Goal: Task Accomplishment & Management: Complete application form

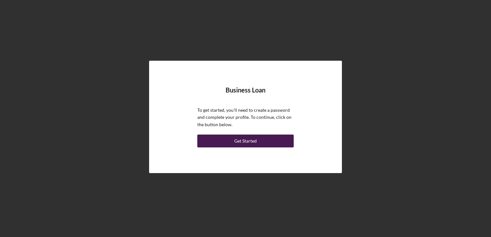
click at [259, 141] on button "Get Started" at bounding box center [245, 141] width 96 height 13
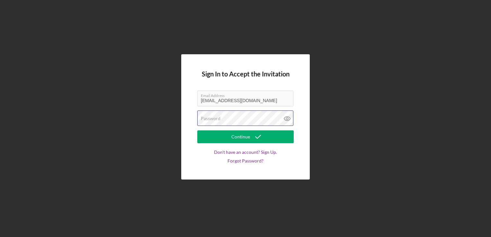
click at [238, 117] on div "Password" at bounding box center [245, 119] width 96 height 16
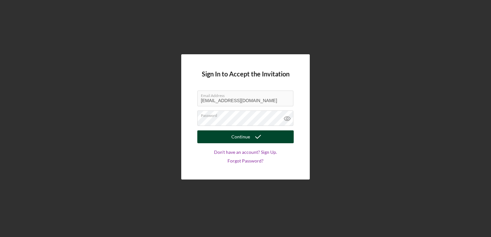
click at [242, 138] on div "Continue" at bounding box center [240, 136] width 19 height 13
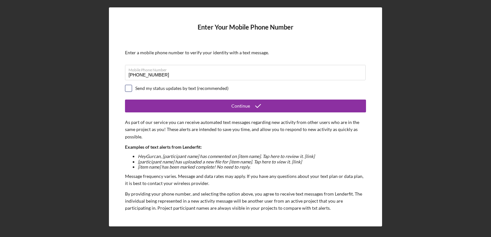
click at [129, 89] on input "checkbox" at bounding box center [128, 88] width 6 height 6
checkbox input "true"
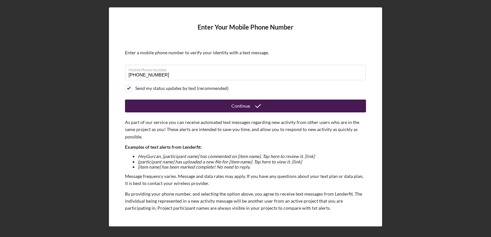
click at [228, 103] on button "Continue" at bounding box center [245, 106] width 241 height 13
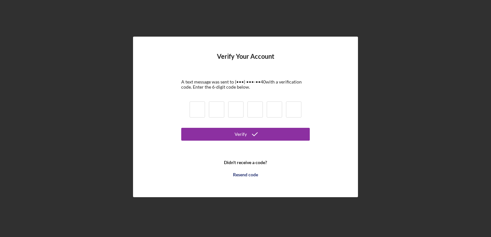
click at [198, 108] on input at bounding box center [197, 110] width 15 height 16
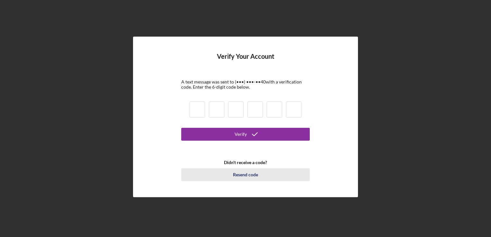
click at [243, 177] on div "Resend code" at bounding box center [245, 174] width 25 height 13
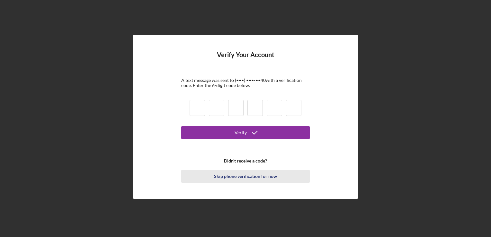
click at [238, 178] on div "Skip phone verification for now" at bounding box center [245, 176] width 63 height 13
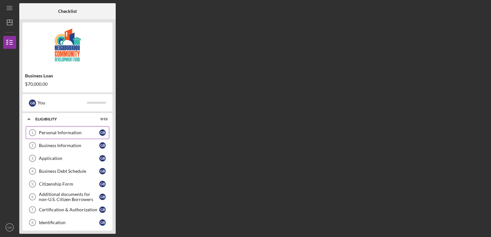
click at [71, 131] on div "Personal Information" at bounding box center [69, 132] width 60 height 5
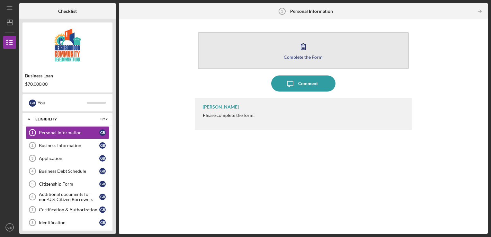
click at [299, 50] on icon "button" at bounding box center [303, 47] width 16 height 16
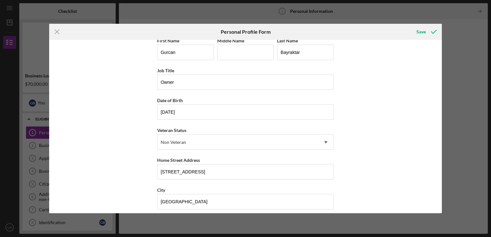
scroll to position [4, 0]
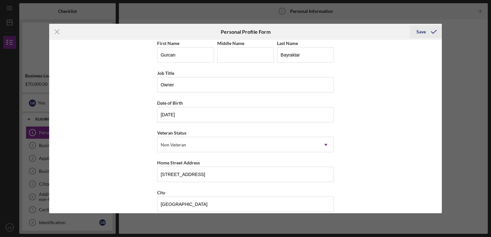
click at [422, 28] on div "Save" at bounding box center [421, 31] width 9 height 13
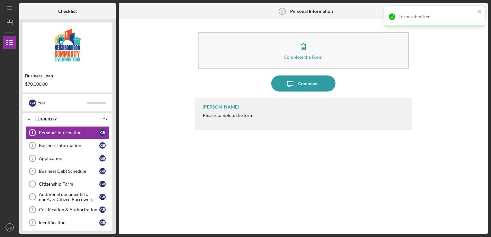
click at [422, 28] on div "Form submitted" at bounding box center [434, 19] width 103 height 28
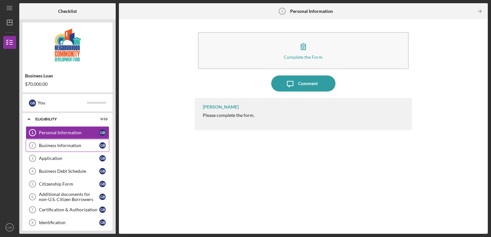
click at [95, 144] on div "Business Information" at bounding box center [69, 145] width 60 height 5
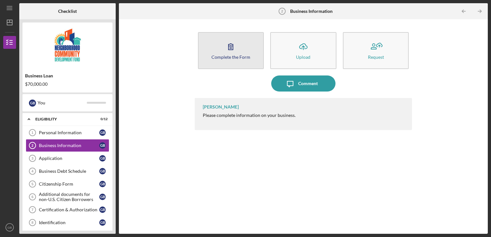
click at [239, 50] on button "Complete the Form Form" at bounding box center [231, 50] width 66 height 37
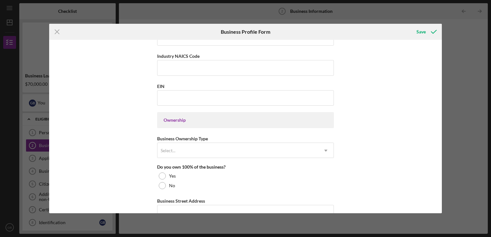
scroll to position [231, 0]
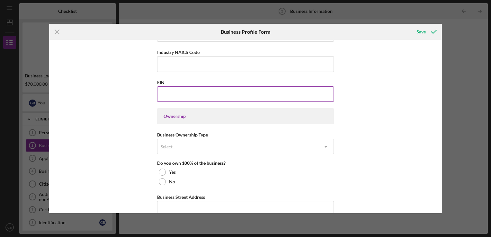
click at [189, 89] on input "EIN" at bounding box center [245, 93] width 177 height 15
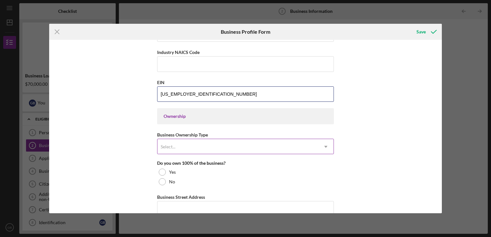
type input "[US_EMPLOYER_IDENTIFICATION_NUMBER]"
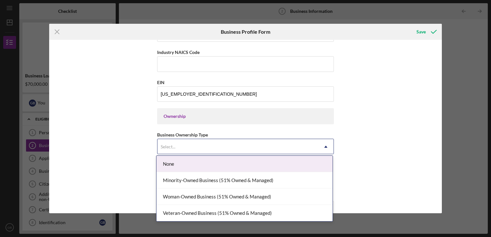
click at [175, 147] on div "Select..." at bounding box center [168, 146] width 16 height 5
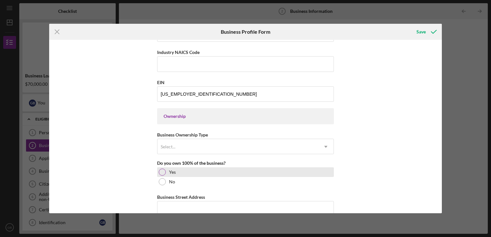
click at [163, 172] on div at bounding box center [162, 172] width 7 height 7
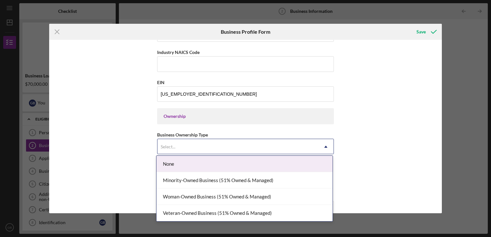
click at [197, 140] on div "Select..." at bounding box center [237, 146] width 161 height 15
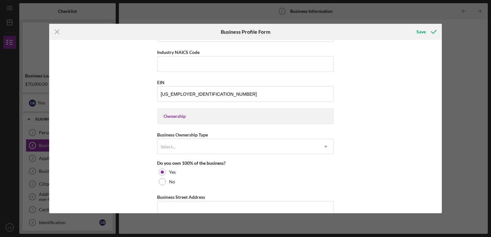
drag, startPoint x: 197, startPoint y: 140, endPoint x: 211, endPoint y: 132, distance: 15.7
click at [211, 132] on div "Business Ownership Type Select... Icon/Dropdown Arrow" at bounding box center [245, 142] width 177 height 23
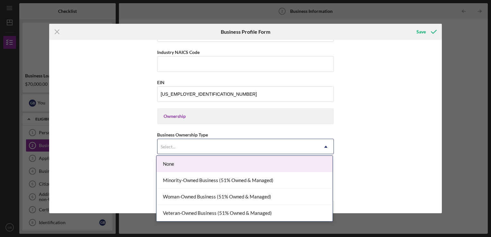
click at [213, 141] on div "Select..." at bounding box center [237, 146] width 161 height 15
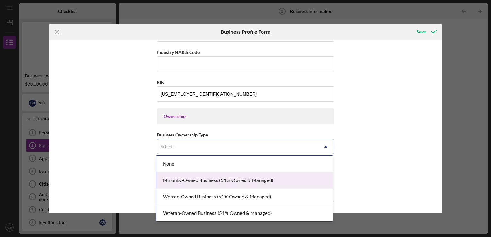
click at [213, 180] on div "Minority-Owned Business (51% Owned & Managed)" at bounding box center [245, 180] width 176 height 16
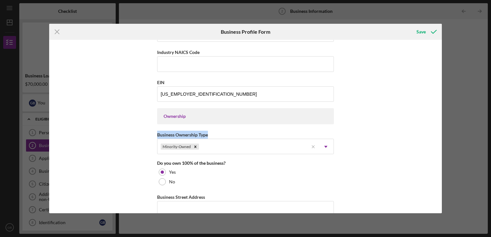
drag, startPoint x: 442, startPoint y: 112, endPoint x: 442, endPoint y: 135, distance: 22.8
click at [442, 135] on div "Icon/Menu Close Business Profile Form Save Business Name GUBA LLC DBA [PERSON_N…" at bounding box center [245, 118] width 491 height 237
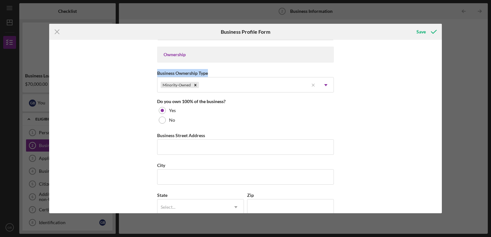
scroll to position [299, 0]
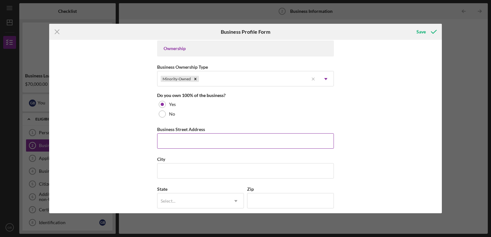
click at [221, 144] on input "Business Street Address" at bounding box center [245, 140] width 177 height 15
type input "[STREET_ADDRESS][PERSON_NAME]"
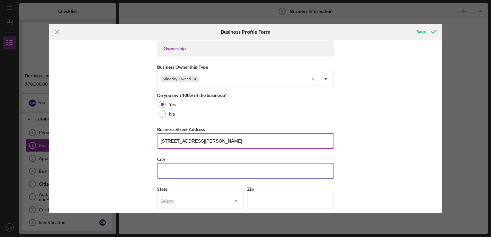
type input "[GEOGRAPHIC_DATA]"
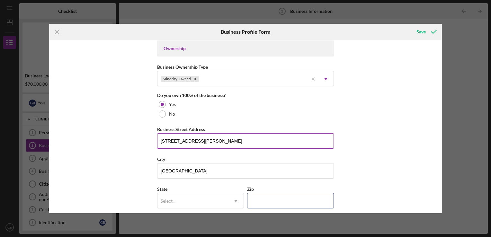
type input "15226"
type input "[US_STATE]"
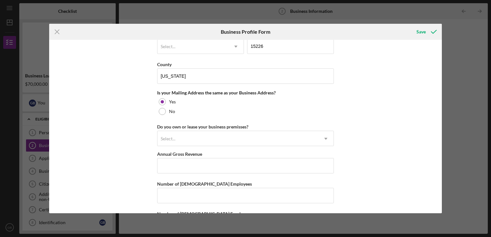
scroll to position [453, 0]
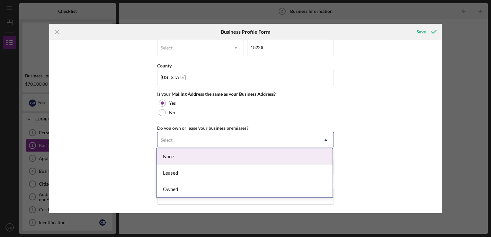
click at [193, 173] on div "Leased" at bounding box center [245, 173] width 176 height 16
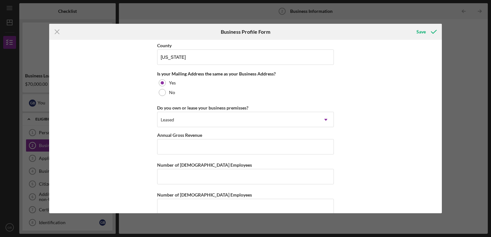
scroll to position [481, 0]
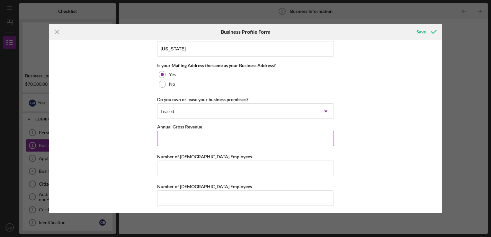
click at [184, 137] on input "Annual Gross Revenue" at bounding box center [245, 138] width 177 height 15
type input "$5"
type input "$550,000"
click at [237, 165] on input "Number of [DEMOGRAPHIC_DATA] Employees" at bounding box center [245, 168] width 177 height 15
type input "5"
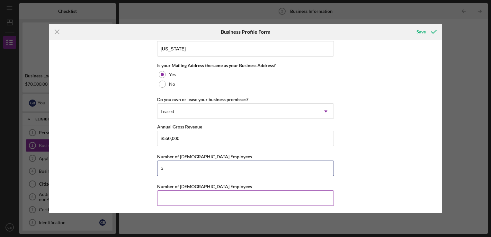
type input "5"
click at [194, 195] on input "Number of [DEMOGRAPHIC_DATA] Employees" at bounding box center [245, 198] width 177 height 15
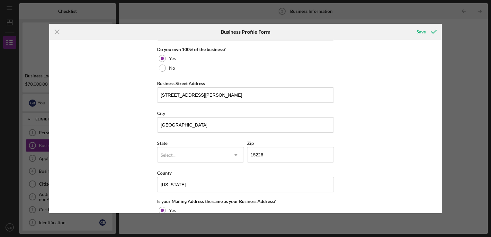
scroll to position [344, 0]
type input "3"
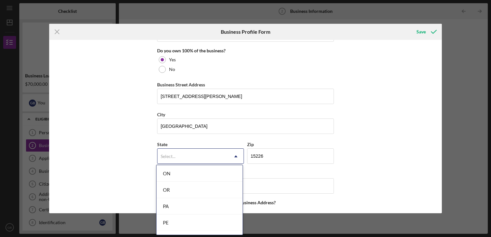
scroll to position [891, 0]
click at [185, 199] on div "PA" at bounding box center [200, 201] width 86 height 16
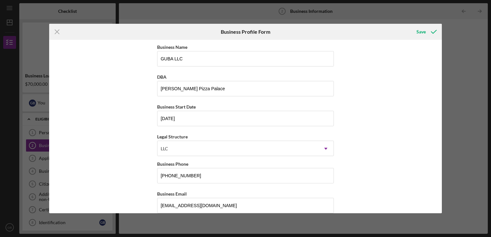
scroll to position [0, 0]
click at [424, 36] on div "Save" at bounding box center [421, 31] width 9 height 13
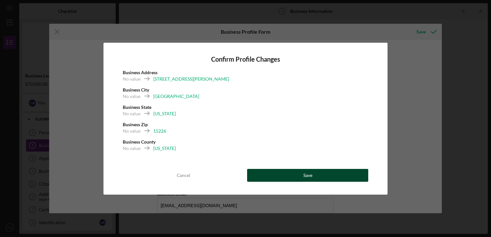
click at [312, 176] on div "Save" at bounding box center [307, 175] width 9 height 13
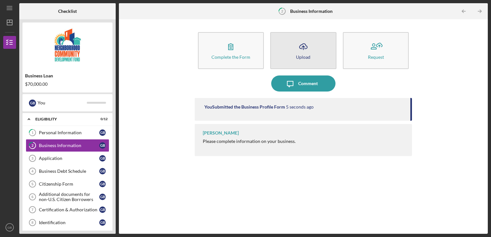
click at [310, 58] on div "Upload" at bounding box center [303, 57] width 14 height 5
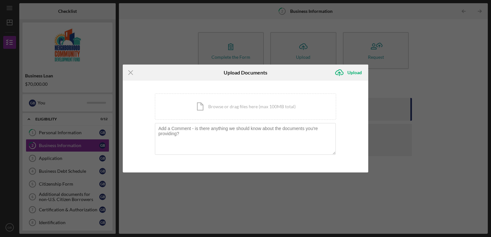
click at [428, 106] on div "Icon/Menu Close Upload Documents Icon/Upload Upload You're uploading documents …" at bounding box center [245, 118] width 491 height 237
click at [333, 191] on div "Icon/Menu Close Upload Documents Icon/Upload Upload You're uploading documents …" at bounding box center [245, 118] width 491 height 237
click at [129, 73] on icon "Icon/Menu Close" at bounding box center [131, 73] width 16 height 16
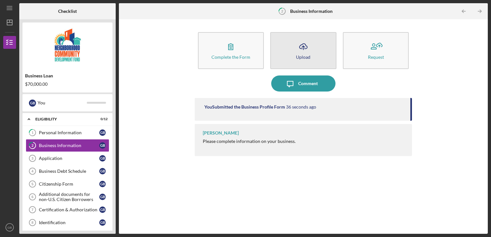
click at [310, 50] on icon "Icon/Upload" at bounding box center [303, 47] width 16 height 16
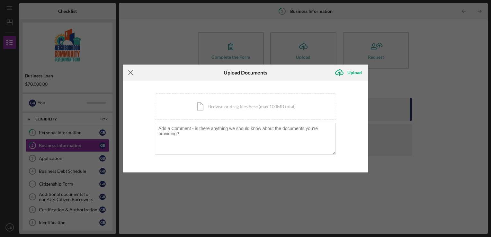
click at [129, 71] on line at bounding box center [131, 73] width 4 height 4
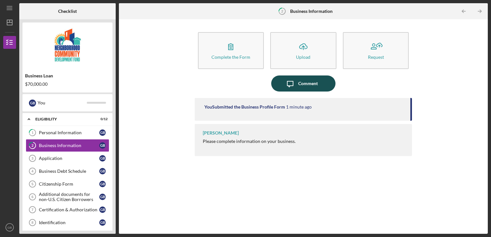
click at [305, 84] on div "Comment" at bounding box center [308, 84] width 20 height 16
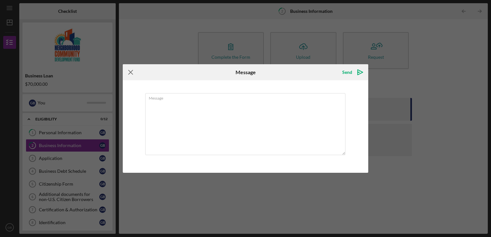
click at [131, 73] on icon "Icon/Menu Close" at bounding box center [131, 72] width 16 height 16
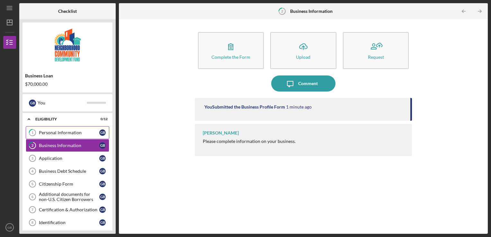
click at [62, 131] on div "Personal Information" at bounding box center [69, 132] width 60 height 5
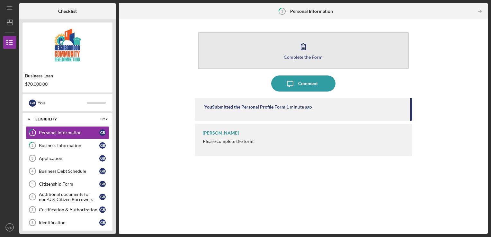
click at [313, 52] on button "Complete the Form Form" at bounding box center [303, 50] width 211 height 37
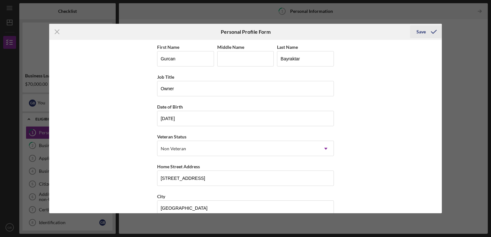
click at [427, 30] on icon "submit" at bounding box center [434, 32] width 16 height 16
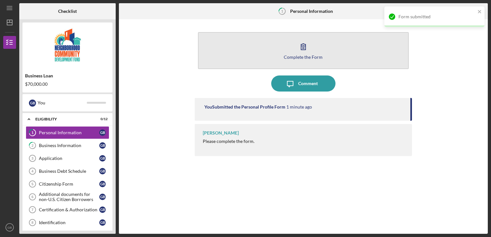
click at [319, 50] on button "Complete the Form Form" at bounding box center [303, 50] width 211 height 37
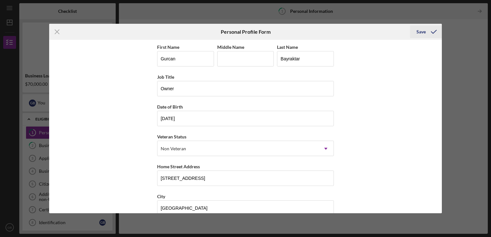
click at [427, 35] on icon "submit" at bounding box center [434, 32] width 16 height 16
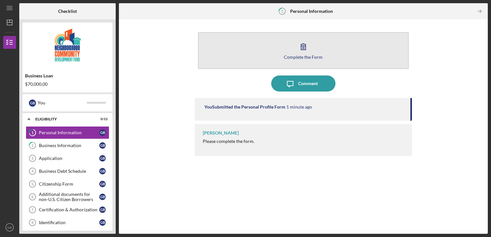
click at [318, 53] on button "Complete the Form Form" at bounding box center [303, 50] width 211 height 37
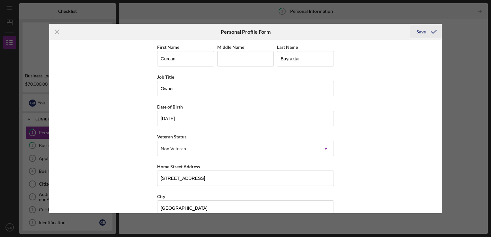
click at [427, 33] on icon "submit" at bounding box center [434, 32] width 16 height 16
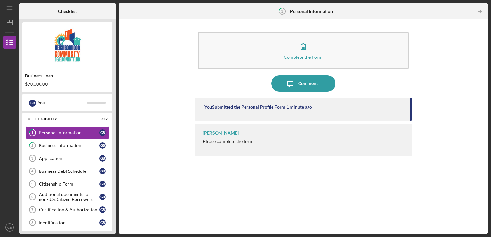
click at [268, 111] on div "You Submitted the Personal Profile Form 1 minute ago" at bounding box center [304, 109] width 218 height 23
click at [77, 149] on link "2 Business Information G B" at bounding box center [68, 145] width 84 height 13
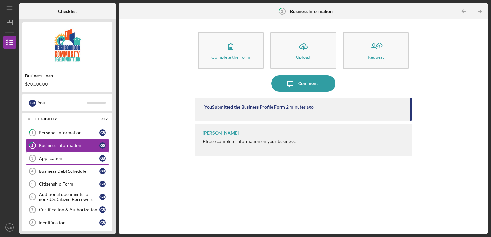
click at [65, 158] on div "Application" at bounding box center [69, 158] width 60 height 5
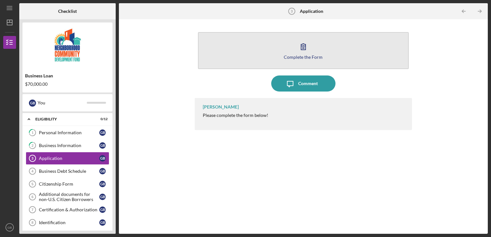
click at [302, 52] on icon "button" at bounding box center [303, 47] width 16 height 16
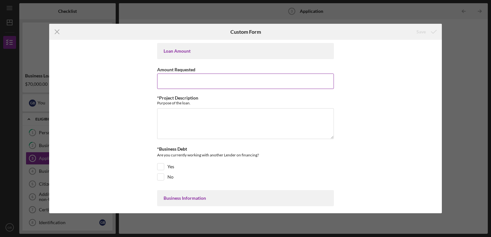
click at [264, 80] on input "Amount Requested" at bounding box center [245, 81] width 177 height 15
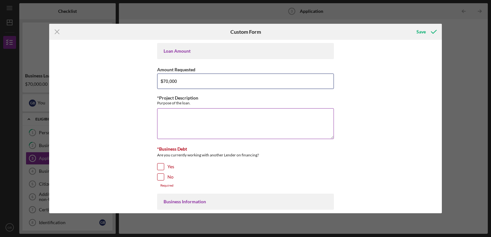
type input "$70,000"
click at [182, 120] on textarea "*Project Description" at bounding box center [245, 123] width 177 height 31
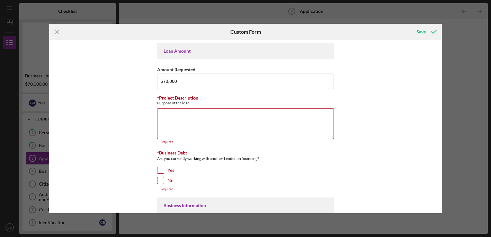
click at [161, 164] on div "*Business Debt Are you currently working with another Lender on financing? Yes …" at bounding box center [245, 170] width 177 height 41
click at [160, 171] on input "Yes" at bounding box center [160, 170] width 6 height 6
checkbox input "true"
click at [188, 114] on textarea "*Project Description" at bounding box center [245, 123] width 177 height 31
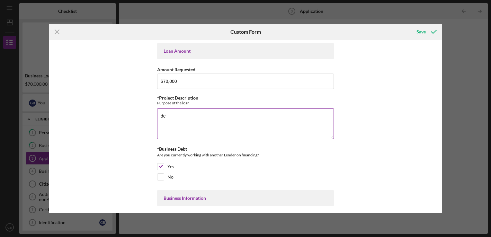
type textarea "d"
click at [250, 116] on textarea "short time credit payment,credit card payment vehicle loan pay off" at bounding box center [245, 123] width 177 height 31
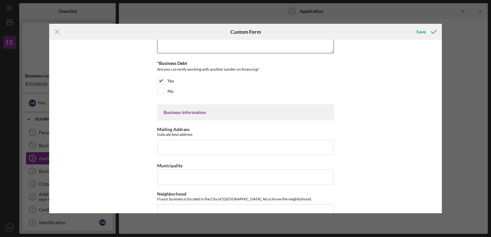
scroll to position [86, 0]
type textarea "short time credit pay off,credit card pay off vehicle loan pay off"
click at [227, 148] on input "Mailing Address" at bounding box center [245, 146] width 177 height 15
type input "[STREET_ADDRESS][PERSON_NAME]"
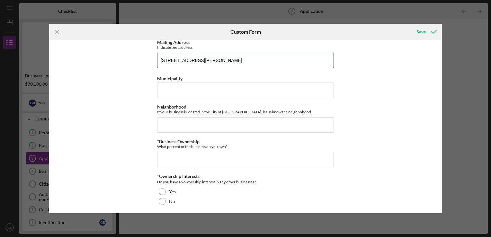
scroll to position [173, 0]
click at [253, 89] on input "Municipality" at bounding box center [245, 90] width 177 height 15
type input "a"
type input "[GEOGRAPHIC_DATA]"
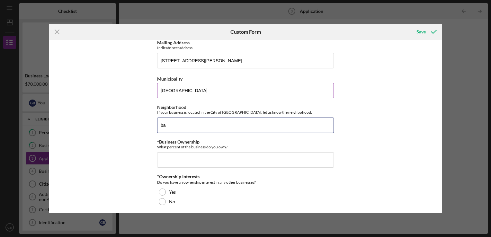
type input "b"
type input "[PERSON_NAME][GEOGRAPHIC_DATA]"
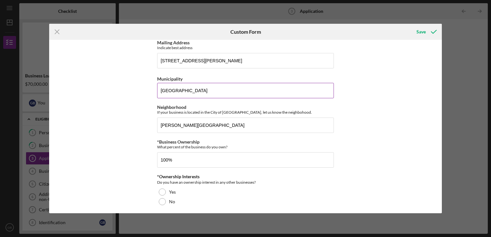
type input "100.00000%"
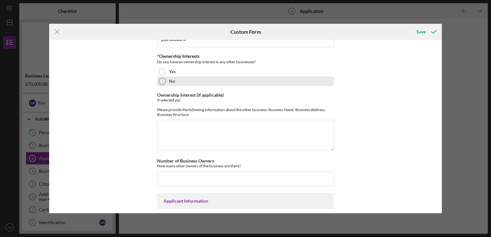
click at [161, 81] on div at bounding box center [162, 81] width 7 height 7
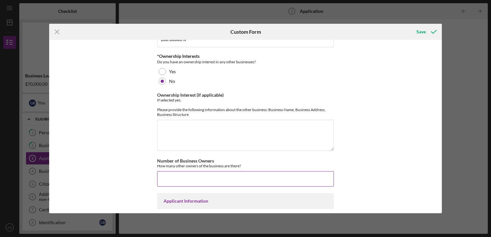
click at [229, 173] on input "Number of Business Owners" at bounding box center [245, 178] width 177 height 15
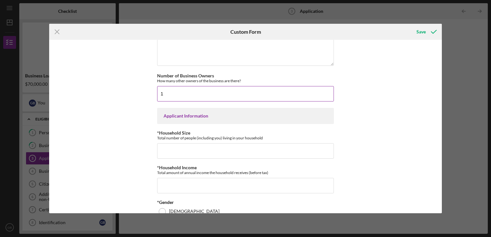
scroll to position [380, 0]
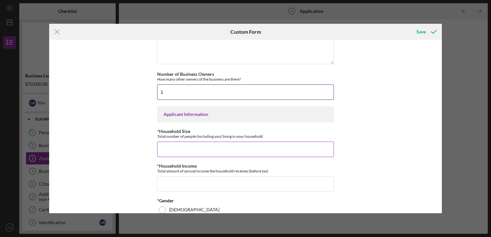
type input "1"
click at [220, 154] on input "*Household Size" at bounding box center [245, 149] width 177 height 15
type input "1"
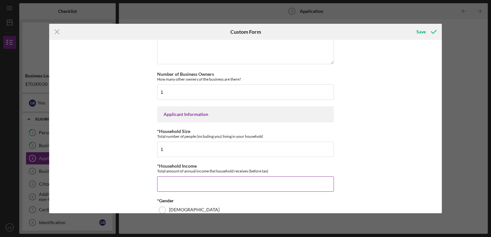
click at [210, 190] on input "*Household Income" at bounding box center [245, 183] width 177 height 15
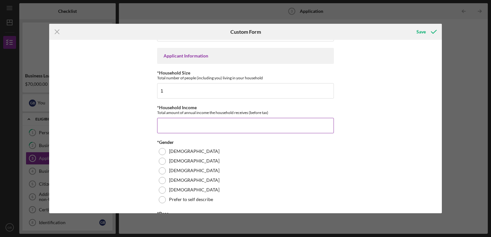
scroll to position [445, 0]
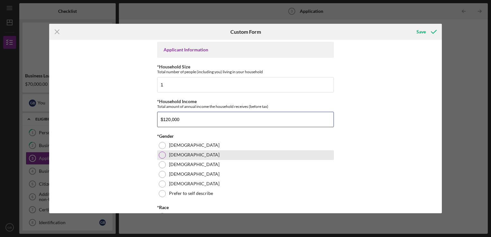
type input "$120,000"
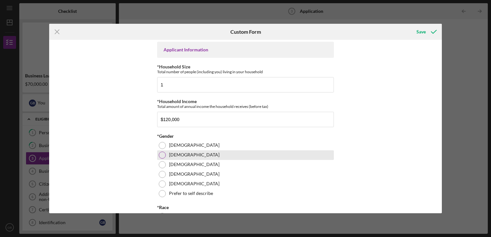
click at [160, 159] on div at bounding box center [162, 155] width 7 height 7
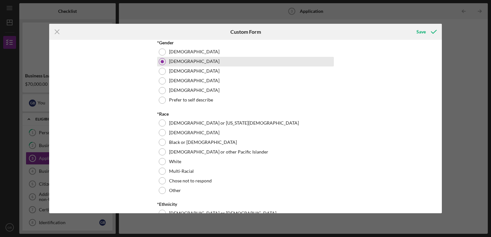
scroll to position [539, 0]
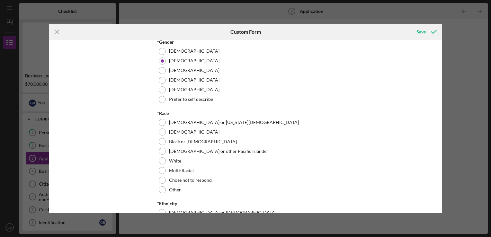
click at [360, 173] on div "Loan Amount Amount Requested $70,000 *Project Description Purpose of the loan. …" at bounding box center [245, 127] width 393 height 174
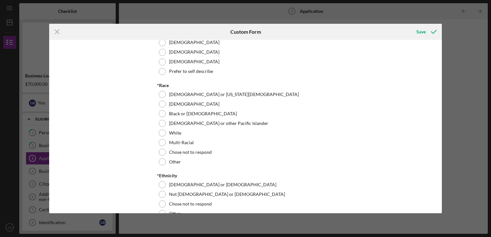
scroll to position [567, 0]
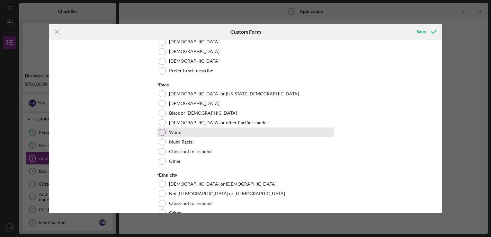
click at [176, 135] on label "White" at bounding box center [175, 132] width 12 height 5
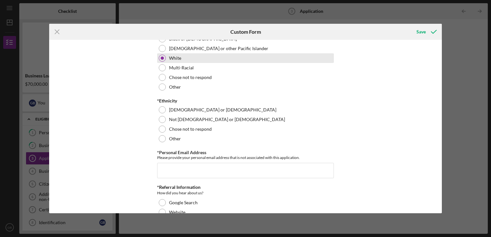
scroll to position [642, 0]
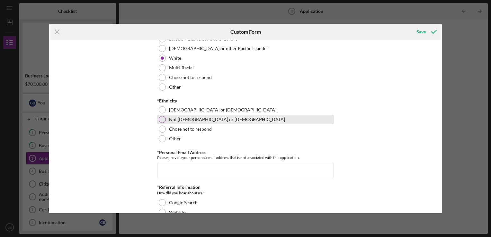
click at [197, 122] on label "Not [DEMOGRAPHIC_DATA] or [DEMOGRAPHIC_DATA]" at bounding box center [227, 119] width 116 height 5
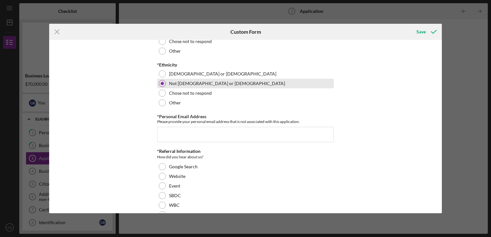
scroll to position [698, 0]
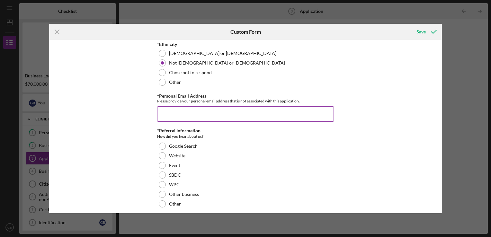
click at [235, 122] on input "*Personal Email Address" at bounding box center [245, 113] width 177 height 15
type input "[EMAIL_ADDRESS][DOMAIN_NAME]"
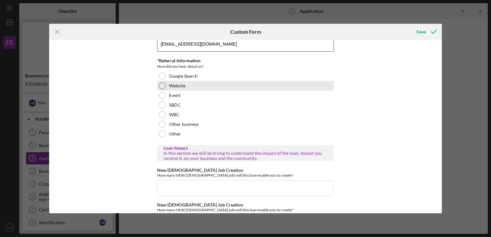
scroll to position [768, 0]
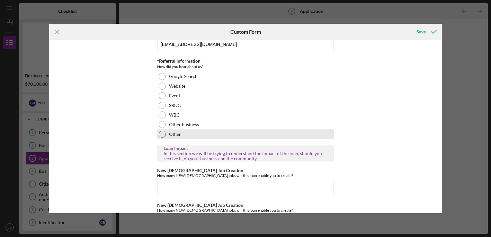
click at [191, 138] on div "Other" at bounding box center [245, 135] width 177 height 10
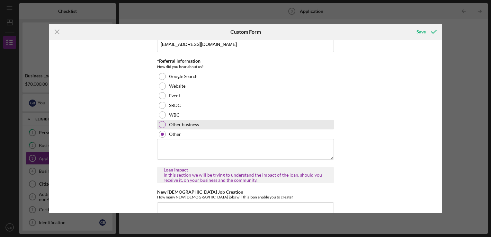
click at [193, 127] on label "Other business" at bounding box center [184, 124] width 30 height 5
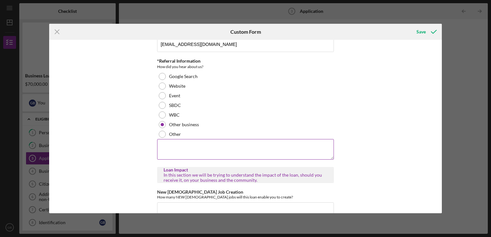
click at [211, 153] on textarea at bounding box center [245, 149] width 177 height 21
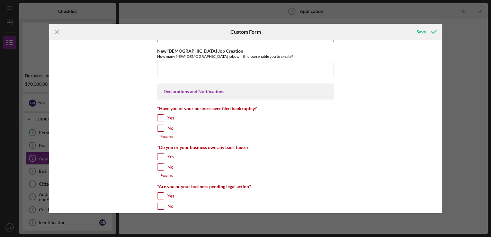
scroll to position [944, 0]
type textarea "Caffe [PERSON_NAME] and Pasha Cafe lunch"
click at [160, 131] on input "No" at bounding box center [160, 128] width 6 height 6
checkbox input "true"
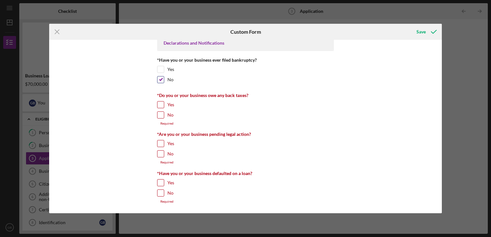
scroll to position [994, 0]
click at [161, 118] on input "No" at bounding box center [160, 115] width 6 height 6
checkbox input "true"
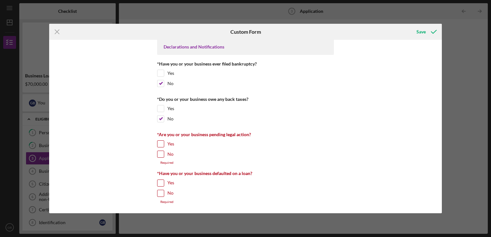
click at [161, 156] on input "No" at bounding box center [160, 154] width 6 height 6
checkbox input "true"
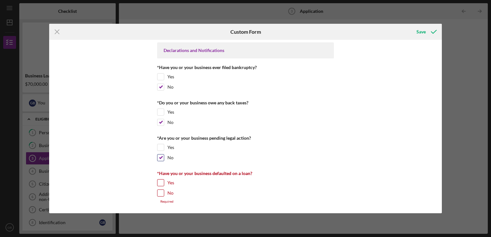
scroll to position [991, 0]
click at [161, 195] on input "No" at bounding box center [160, 193] width 6 height 6
checkbox input "true"
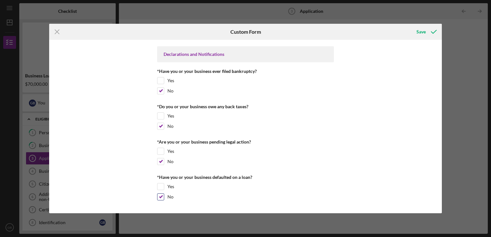
scroll to position [987, 0]
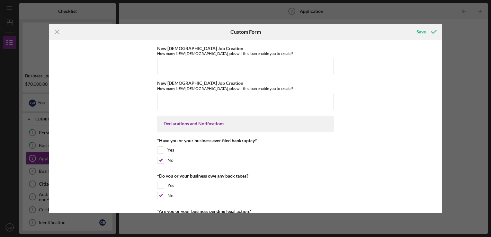
click at [343, 190] on div "Loan Amount Amount Requested $70,000 *Project Description Purpose of the loan. …" at bounding box center [245, 127] width 393 height 174
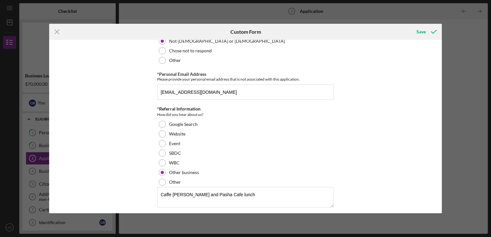
scroll to position [717, 0]
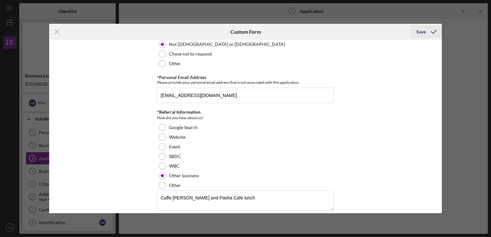
click at [428, 32] on icon "submit" at bounding box center [434, 32] width 16 height 16
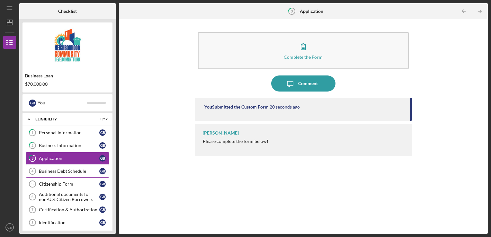
click at [78, 171] on div "Business Debt Schedule" at bounding box center [69, 171] width 60 height 5
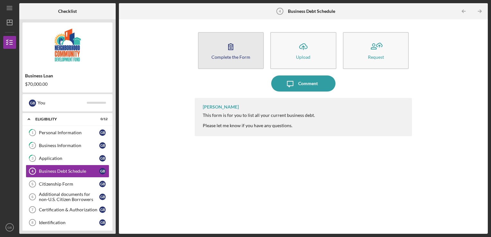
click at [234, 55] on div "Complete the Form" at bounding box center [230, 57] width 39 height 5
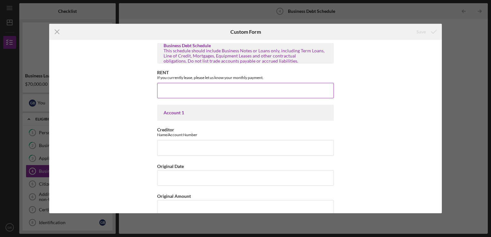
click at [212, 93] on input "RENT" at bounding box center [245, 90] width 177 height 15
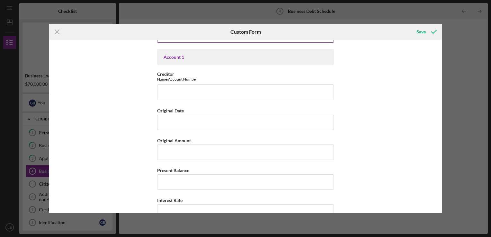
scroll to position [56, 0]
type input "$2,500"
click at [168, 93] on input "Creditor" at bounding box center [245, 91] width 177 height 15
type input "quickbooks"
type input "[DATE]"
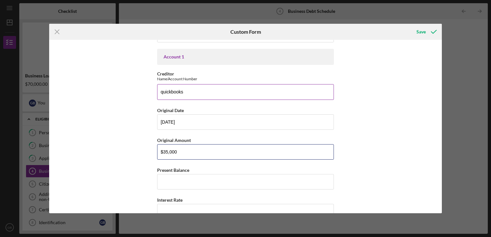
type input "$35,000"
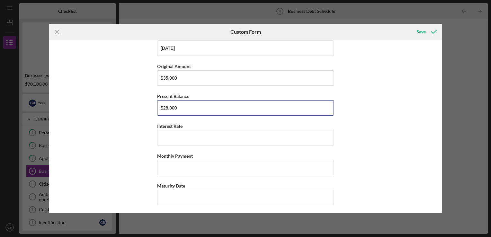
scroll to position [135, 0]
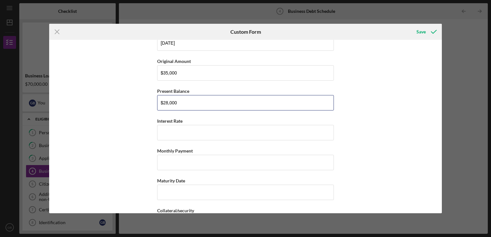
type input "$28,000"
type input "35%"
type input "$4,486.15"
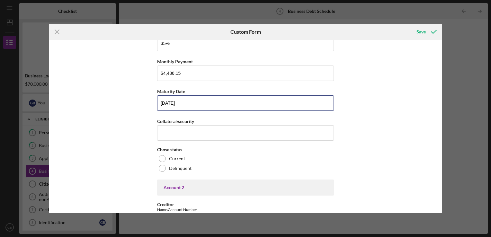
scroll to position [230, 0]
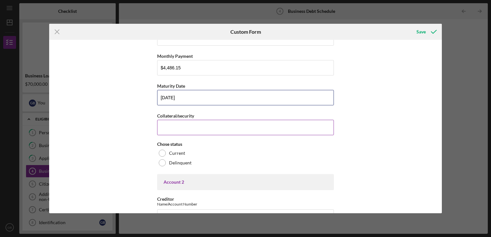
type input "[DATE]"
click at [212, 124] on input "Collateral/security" at bounding box center [245, 127] width 177 height 15
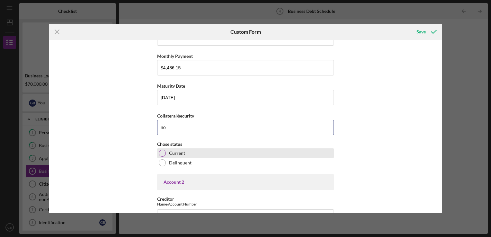
type input "no"
click at [161, 150] on div at bounding box center [162, 153] width 7 height 7
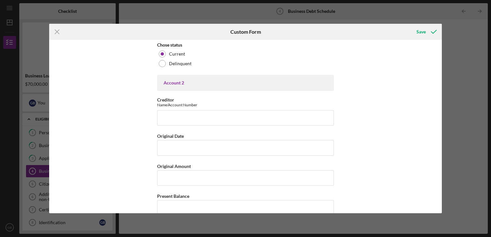
scroll to position [330, 0]
click at [231, 112] on input "Creditor" at bounding box center [245, 116] width 177 height 15
click at [204, 148] on input "Original Date" at bounding box center [245, 146] width 177 height 15
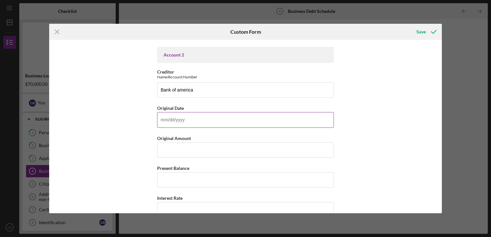
scroll to position [357, 0]
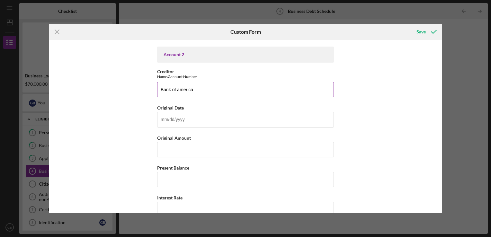
click at [245, 90] on input "Bank of america" at bounding box center [245, 89] width 177 height 15
type input "Bank of america credit cart"
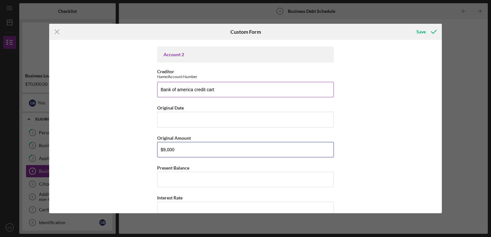
type input "$9,000"
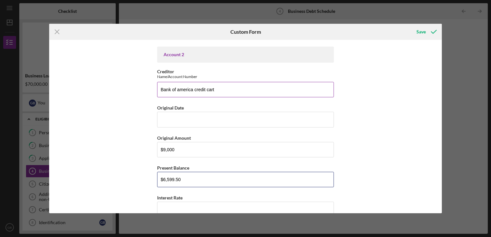
type input "$6,599.50"
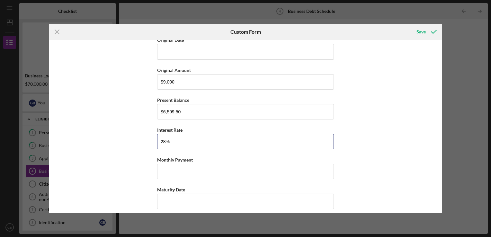
scroll to position [428, 0]
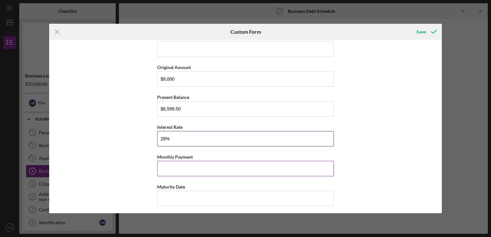
type input "28%"
click at [198, 166] on input "Monthly Payment" at bounding box center [245, 168] width 177 height 15
type input "$375"
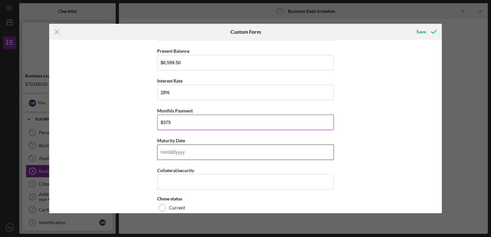
scroll to position [479, 0]
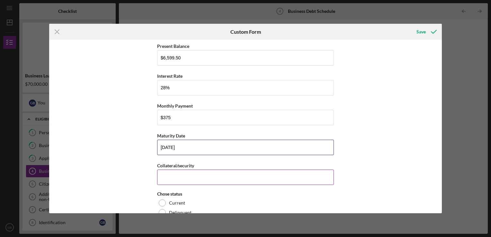
type input "[DATE]"
click at [189, 175] on input "Collateral/security" at bounding box center [245, 177] width 177 height 15
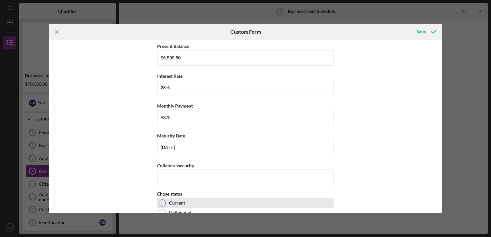
click at [182, 203] on label "Current" at bounding box center [177, 203] width 16 height 5
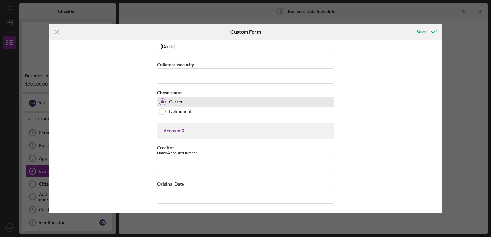
scroll to position [591, 0]
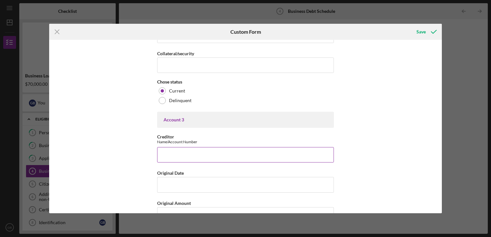
click at [194, 154] on input "Creditor" at bounding box center [245, 154] width 177 height 15
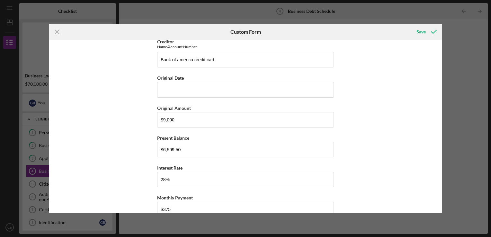
scroll to position [388, 0]
type input "chase credit card"
click at [235, 60] on input "Bank of america credit cart" at bounding box center [245, 59] width 177 height 15
type input "Bank of america credit card"
click at [379, 184] on div "Business Debt Schedule This schedule should include Business Notes or Loans onl…" at bounding box center [245, 127] width 393 height 174
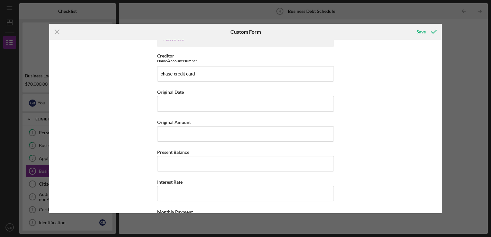
scroll to position [676, 0]
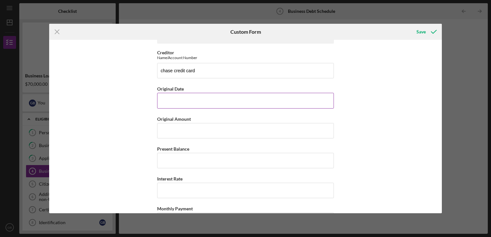
click at [221, 99] on input "Original Date" at bounding box center [245, 100] width 177 height 15
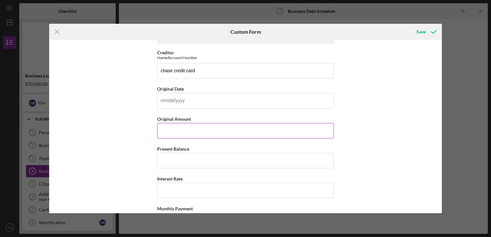
click at [186, 128] on input "Original Amount" at bounding box center [245, 130] width 177 height 15
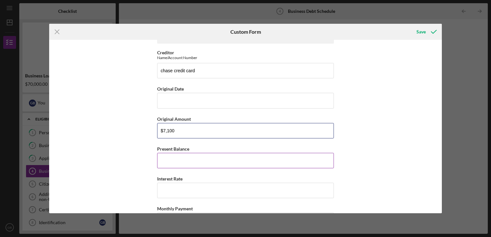
type input "$7,100"
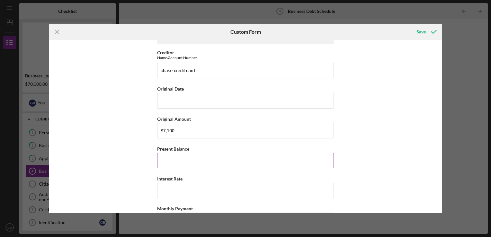
click at [197, 157] on input "Present Balance" at bounding box center [245, 160] width 177 height 15
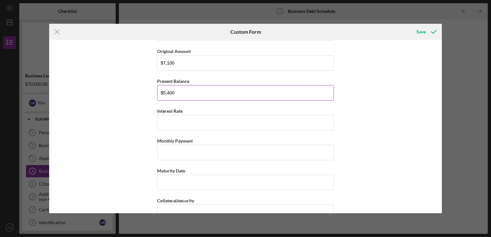
scroll to position [744, 0]
type input "$5,400"
click at [211, 120] on input "Interest Rate" at bounding box center [245, 122] width 177 height 15
type input "25%"
click at [173, 149] on input "Monthly Payment" at bounding box center [245, 152] width 177 height 15
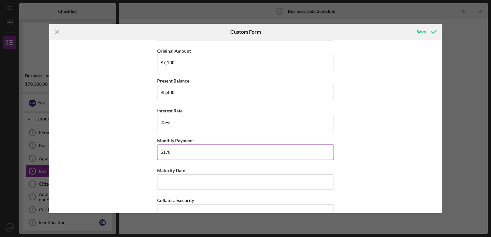
type input "$178"
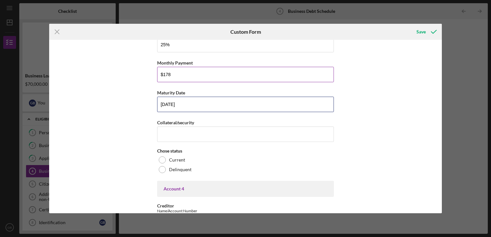
scroll to position [832, 0]
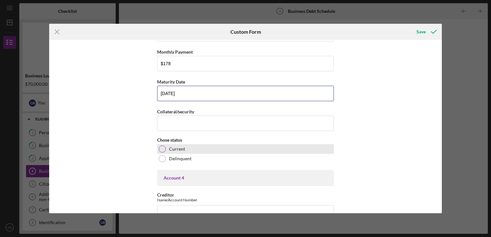
type input "[DATE]"
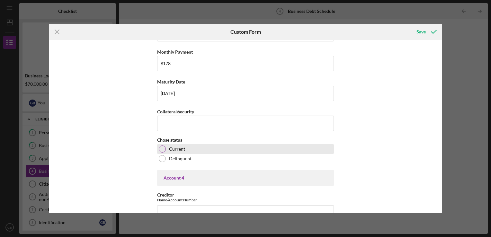
click at [177, 147] on label "Current" at bounding box center [177, 149] width 16 height 5
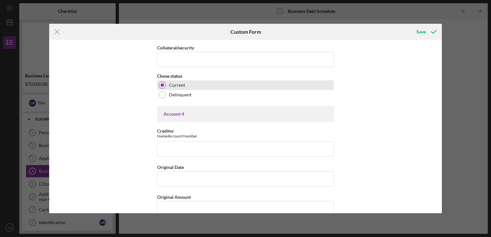
scroll to position [899, 0]
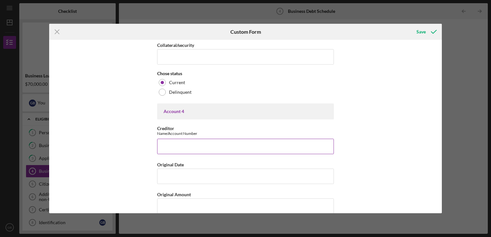
click at [192, 144] on input "Creditor" at bounding box center [245, 146] width 177 height 15
type input "amex blue cash everyday"
type input "$20,900"
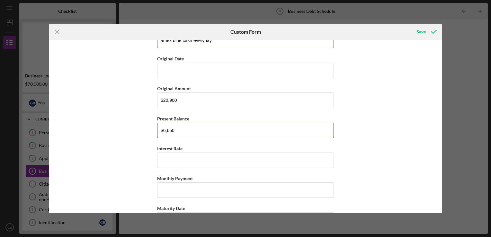
type input "$6,650"
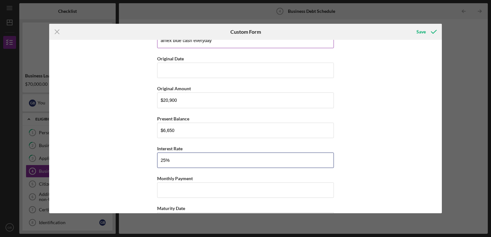
type input "25%"
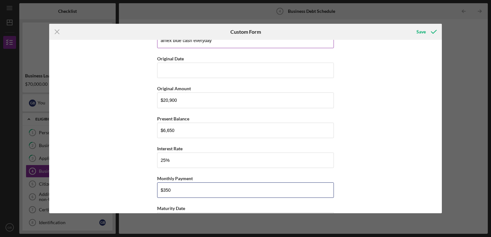
type input "$350"
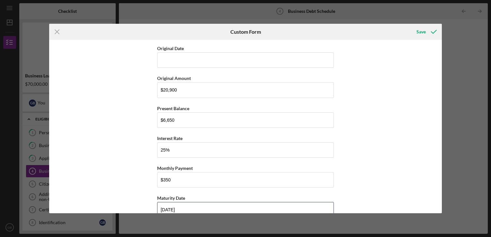
type input "[DATE]"
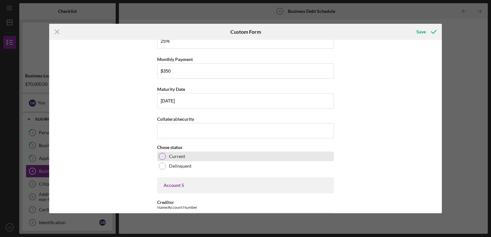
click at [164, 153] on div at bounding box center [162, 156] width 7 height 7
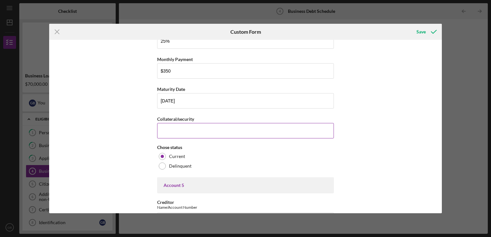
click at [180, 126] on input "Collateral/security" at bounding box center [245, 130] width 177 height 15
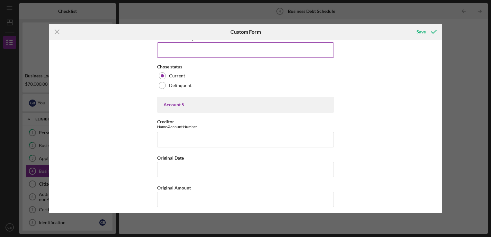
scroll to position [1205, 0]
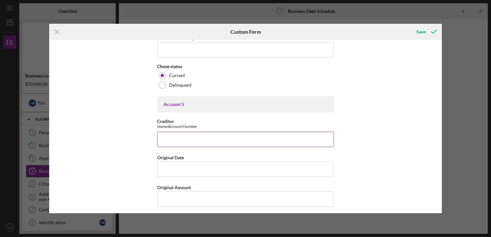
click at [209, 136] on input "Creditor" at bounding box center [245, 139] width 177 height 15
type input "amex cash magnet"
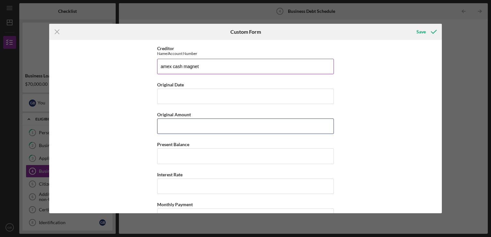
scroll to position [1281, 0]
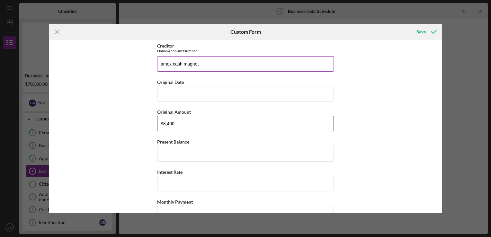
type input "$8,400"
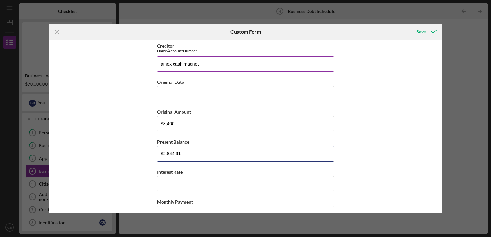
type input "$2,844.91"
type input "25%"
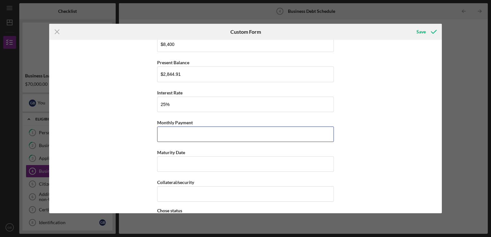
scroll to position [1361, 0]
type input "$250"
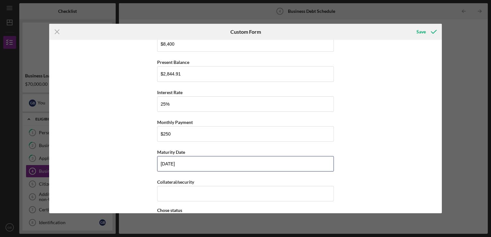
type input "[DATE]"
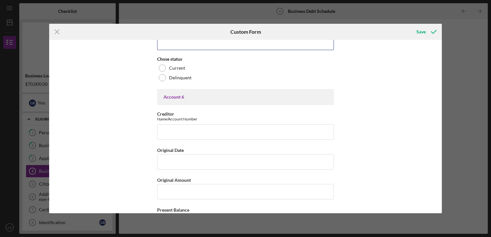
scroll to position [1502, 0]
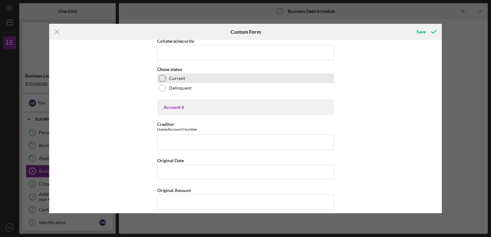
click at [162, 75] on div at bounding box center [162, 78] width 7 height 7
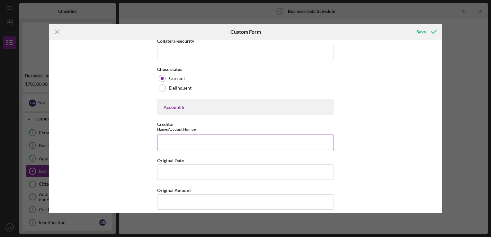
click at [181, 128] on div "Creditor Name/Account Number" at bounding box center [245, 136] width 177 height 28
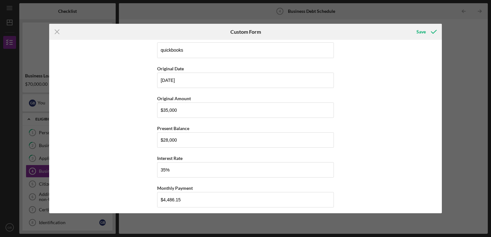
scroll to position [0, 0]
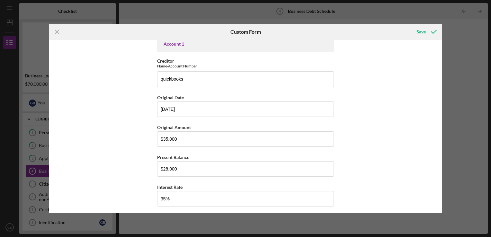
click at [402, 172] on div "Business Debt Schedule This schedule should include Business Notes or Loans onl…" at bounding box center [245, 127] width 393 height 174
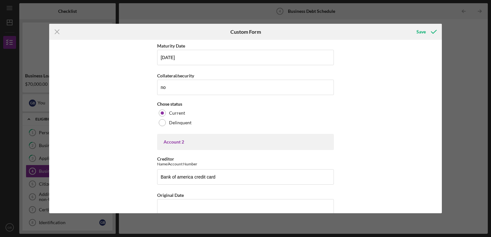
scroll to position [271, 0]
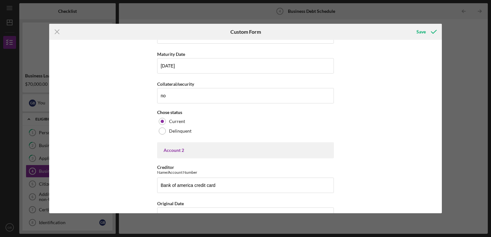
click at [395, 191] on div "Business Debt Schedule This schedule should include Business Notes or Loans onl…" at bounding box center [245, 127] width 393 height 174
click at [395, 195] on div "Business Debt Schedule This schedule should include Business Notes or Loans onl…" at bounding box center [245, 127] width 393 height 174
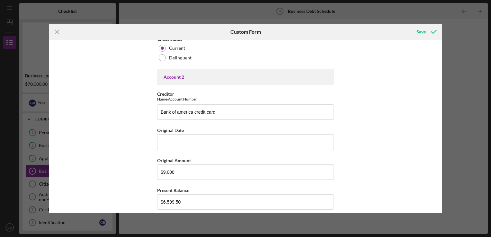
scroll to position [339, 0]
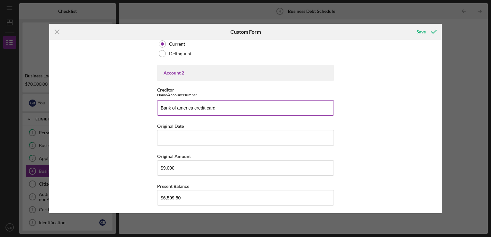
click at [269, 107] on input "Bank of america credit card" at bounding box center [245, 107] width 177 height 15
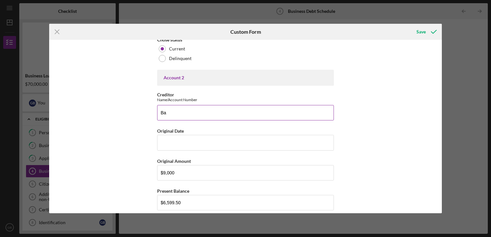
type input "B"
click at [216, 174] on input "$9,000" at bounding box center [245, 172] width 177 height 15
type input "$9"
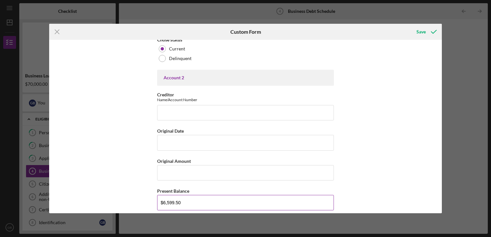
click at [229, 203] on input "$6,599.50" at bounding box center [245, 202] width 177 height 15
type input "$6"
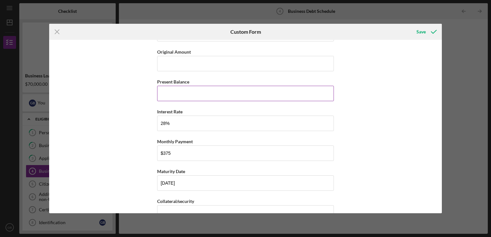
scroll to position [453, 0]
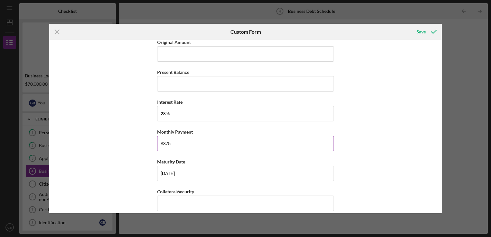
click at [320, 143] on input "$375" at bounding box center [245, 143] width 177 height 15
click at [238, 114] on input "28%" at bounding box center [245, 113] width 177 height 15
type input "2%"
click at [244, 147] on input "$375" at bounding box center [245, 143] width 177 height 15
type input "$3"
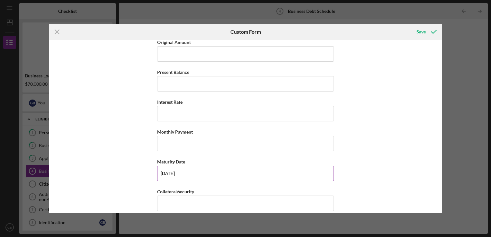
click at [248, 173] on input "[DATE]" at bounding box center [245, 173] width 177 height 15
type input "1m/dd/yyyy"
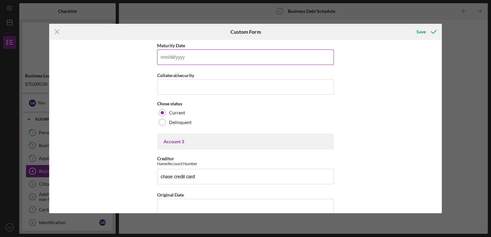
scroll to position [576, 0]
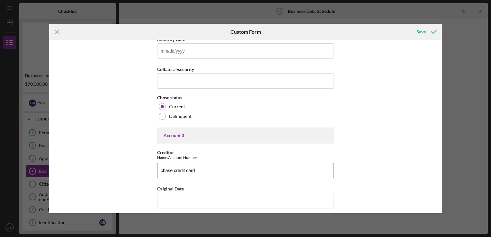
click at [239, 170] on input "chase credit card" at bounding box center [245, 170] width 177 height 15
type input "c"
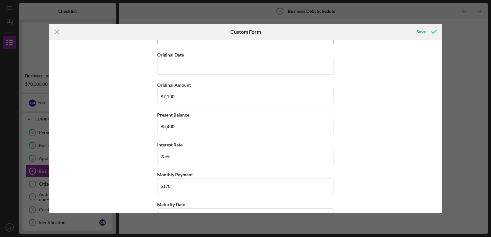
scroll to position [709, 0]
click at [266, 94] on input "$7,100" at bounding box center [245, 96] width 177 height 15
type input "$7"
click at [243, 125] on input "$5,400" at bounding box center [245, 126] width 177 height 15
type input "$5"
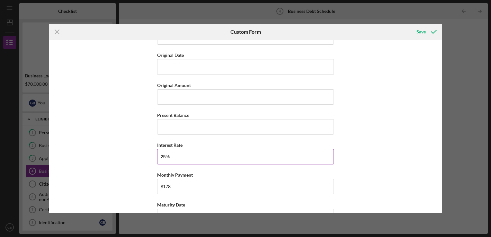
click at [236, 159] on input "25%" at bounding box center [245, 156] width 177 height 15
type input "2%"
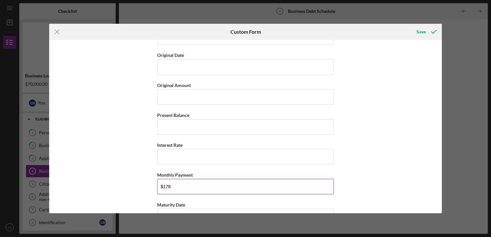
click at [257, 185] on input "$178" at bounding box center [245, 186] width 177 height 15
type input "$1"
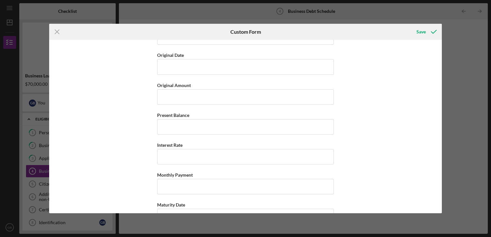
click at [374, 193] on div "Business Debt Schedule This schedule should include Business Notes or Loans onl…" at bounding box center [245, 127] width 393 height 174
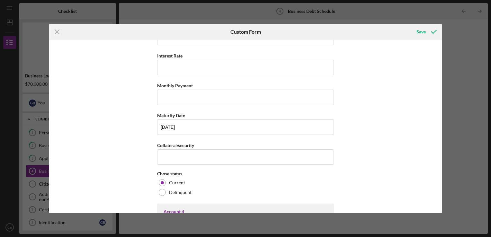
scroll to position [799, 0]
click at [287, 125] on input "[DATE]" at bounding box center [245, 127] width 177 height 15
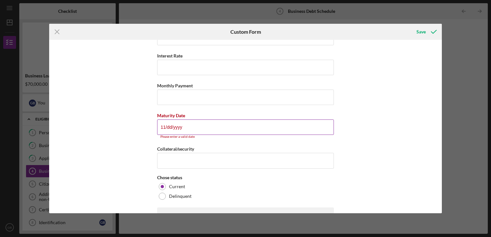
type input "1m/dd/yyyy"
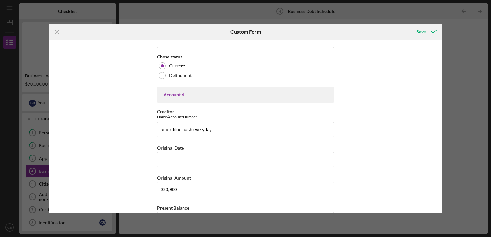
scroll to position [916, 0]
click at [244, 129] on input "amex blue cash everyday" at bounding box center [245, 129] width 177 height 15
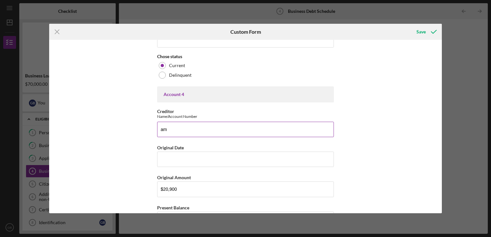
type input "a"
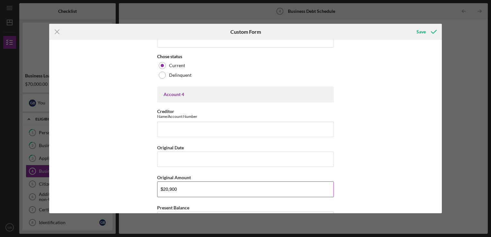
click at [281, 187] on input "$20,900" at bounding box center [245, 189] width 177 height 15
type input "$2"
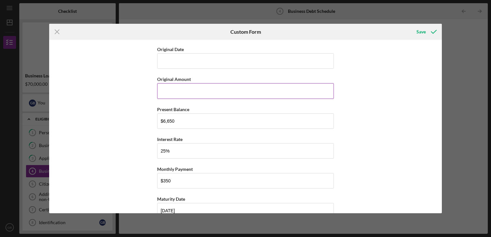
scroll to position [1014, 0]
click at [295, 118] on input "$6,650" at bounding box center [245, 120] width 177 height 15
type input "$6"
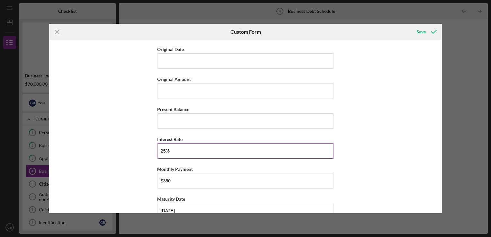
click at [242, 147] on input "25%" at bounding box center [245, 150] width 177 height 15
type input "2%"
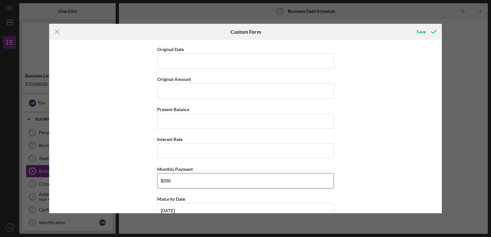
click at [223, 177] on input "$350" at bounding box center [245, 180] width 177 height 15
type input "$3"
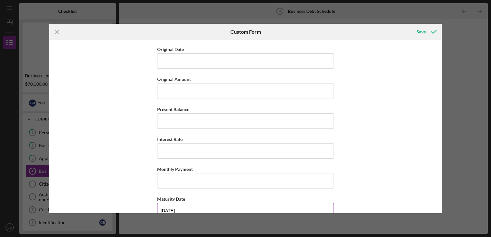
click at [265, 207] on input "[DATE]" at bounding box center [245, 210] width 177 height 15
type input "1m/dd/yyyy"
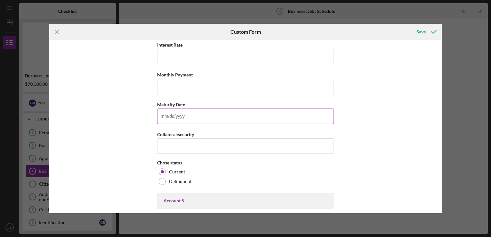
scroll to position [1116, 0]
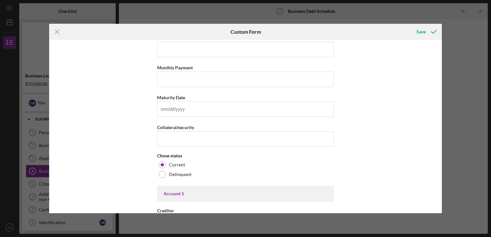
click at [341, 185] on div "Business Debt Schedule This schedule should include Business Notes or Loans onl…" at bounding box center [245, 127] width 393 height 174
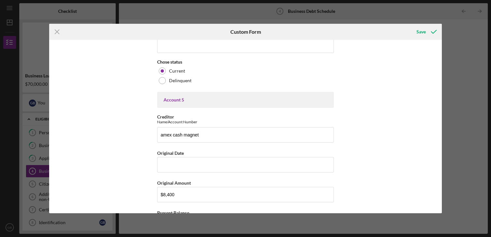
scroll to position [1210, 0]
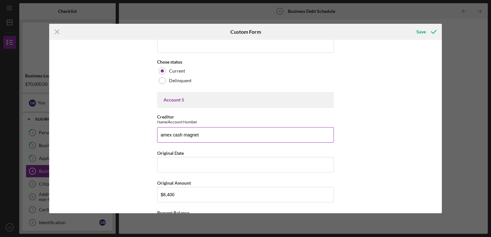
click at [314, 129] on input "amex cash magnet" at bounding box center [245, 134] width 177 height 15
type input "a"
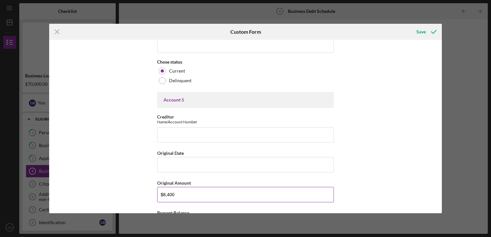
click at [243, 189] on input "$8,400" at bounding box center [245, 194] width 177 height 15
type input "$8"
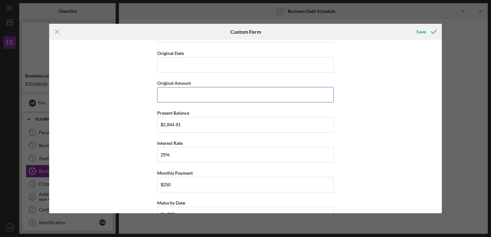
scroll to position [1311, 0]
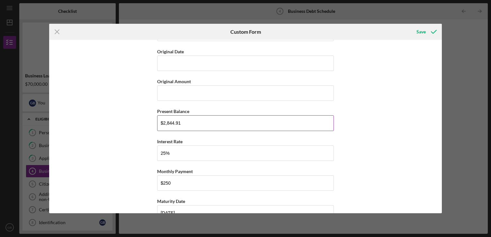
click at [289, 118] on input "$2,844.91" at bounding box center [245, 122] width 177 height 15
type input "$2"
click at [257, 149] on input "25%" at bounding box center [245, 153] width 177 height 15
type input "2%"
click at [274, 178] on input "$250" at bounding box center [245, 182] width 177 height 15
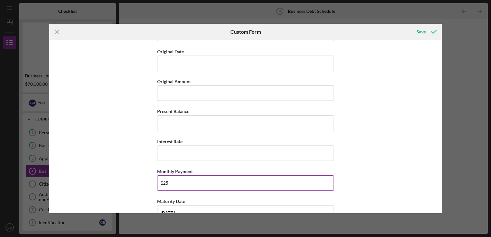
type input "$2"
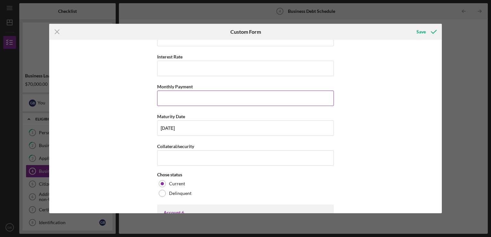
scroll to position [1396, 0]
click at [277, 125] on input "[DATE]" at bounding box center [245, 128] width 177 height 15
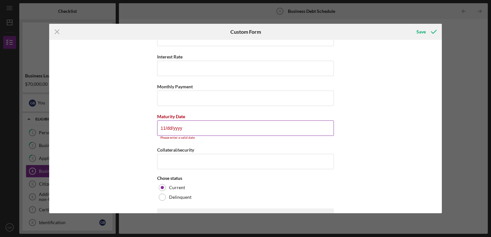
type input "1m/dd/yyyy"
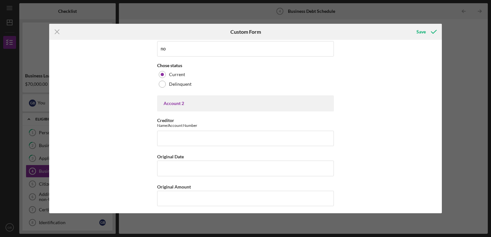
scroll to position [313, 0]
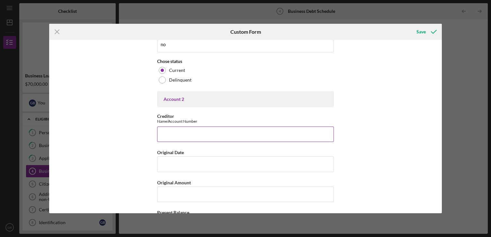
click at [228, 135] on input "Creditor" at bounding box center [245, 134] width 177 height 15
type input "h"
type input "N"
type input "Huntington"
type input "[DATE]"
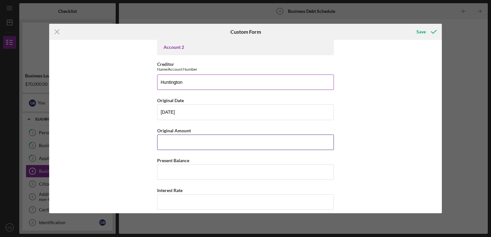
scroll to position [367, 0]
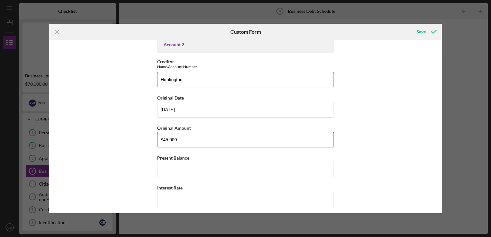
type input "$45,000"
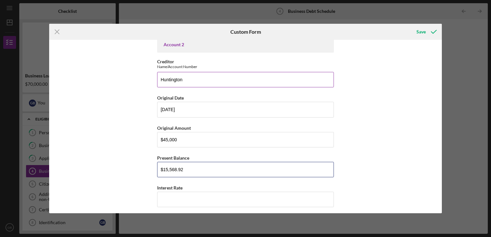
type input "$15,568.92"
type input "4%"
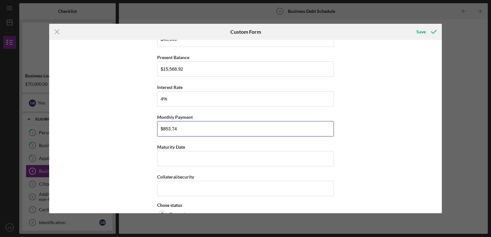
type input "$853.74"
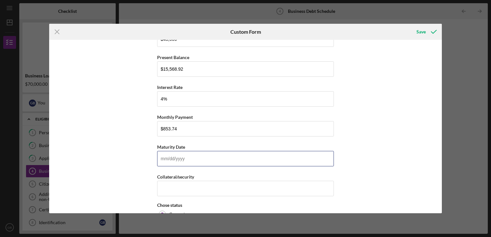
type input "0m/dd/yyyy"
type input "[DATE]"
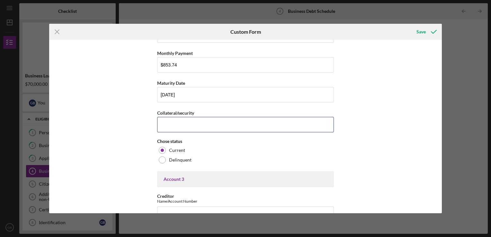
scroll to position [532, 0]
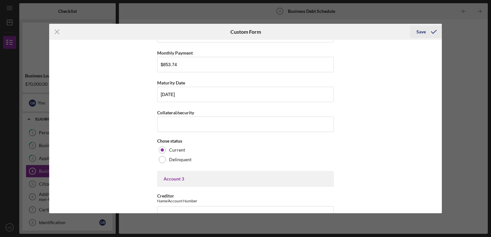
click at [426, 33] on div "Save" at bounding box center [421, 31] width 9 height 13
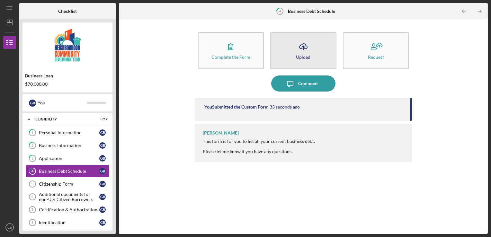
click at [308, 57] on div "Upload" at bounding box center [303, 57] width 14 height 5
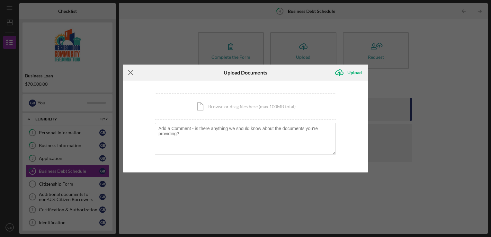
click at [131, 76] on icon "Icon/Menu Close" at bounding box center [131, 73] width 16 height 16
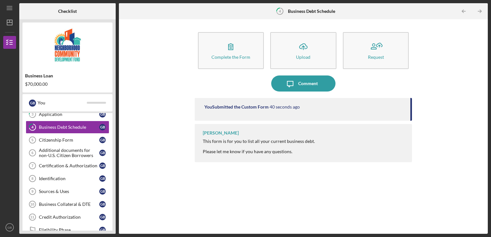
scroll to position [49, 0]
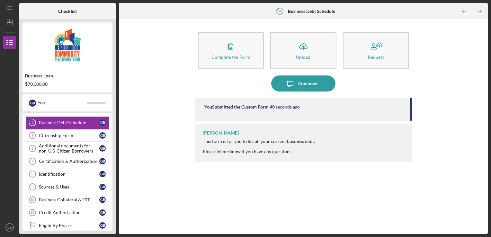
click at [73, 137] on div "Citizenship Form" at bounding box center [69, 135] width 60 height 5
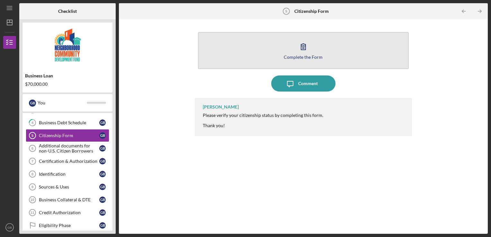
click at [307, 54] on icon "button" at bounding box center [303, 47] width 16 height 16
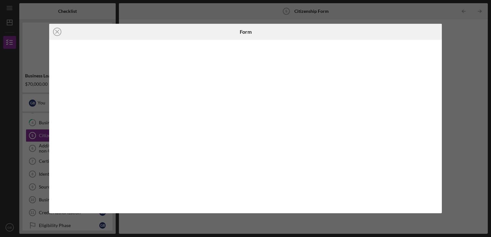
click at [436, 149] on div at bounding box center [245, 127] width 393 height 174
click at [436, 123] on div at bounding box center [245, 127] width 393 height 174
click at [436, 129] on div at bounding box center [245, 127] width 393 height 174
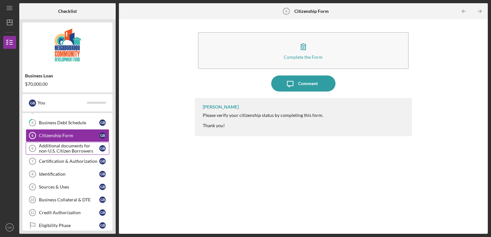
click at [66, 150] on div "Additional documents for non-U.S. Citizen Borrowers" at bounding box center [69, 148] width 60 height 10
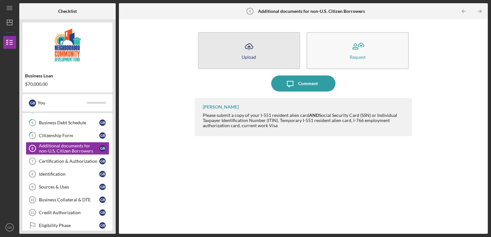
click at [241, 51] on button "Icon/Upload Upload" at bounding box center [249, 50] width 102 height 37
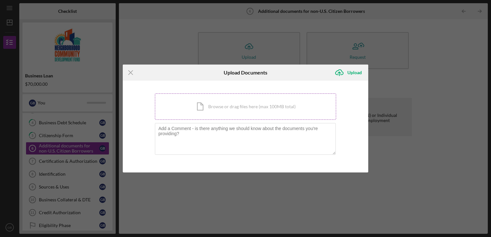
click at [230, 104] on div "Icon/Document Browse or drag files here (max 100MB total) Tap to choose files o…" at bounding box center [245, 107] width 181 height 26
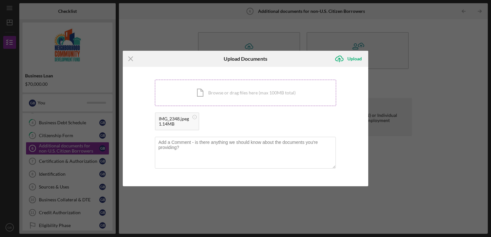
click at [215, 86] on div "Icon/Document Browse or drag files here (max 100MB total) Tap to choose files o…" at bounding box center [245, 93] width 181 height 26
click at [219, 82] on div "Icon/Document Browse or drag files here (max 100MB total) Tap to choose files o…" at bounding box center [245, 93] width 181 height 26
click at [289, 116] on circle at bounding box center [290, 117] width 4 height 4
click at [234, 91] on div "Icon/Document Browse or drag files here (max 100MB total) Tap to choose files o…" at bounding box center [245, 93] width 181 height 26
click at [350, 58] on div "Upload" at bounding box center [354, 58] width 14 height 13
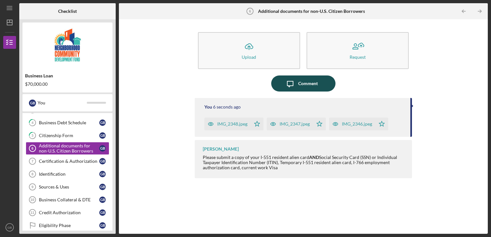
click at [313, 80] on div "Comment" at bounding box center [308, 84] width 20 height 16
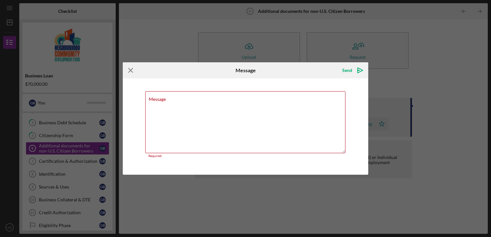
click at [129, 73] on icon "Icon/Menu Close" at bounding box center [131, 70] width 16 height 16
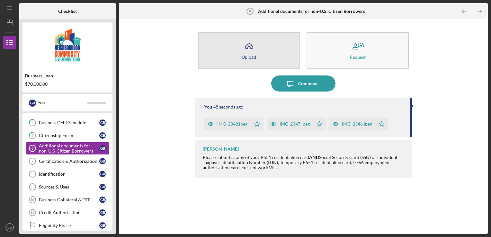
click at [251, 43] on icon "Icon/Upload" at bounding box center [249, 47] width 16 height 16
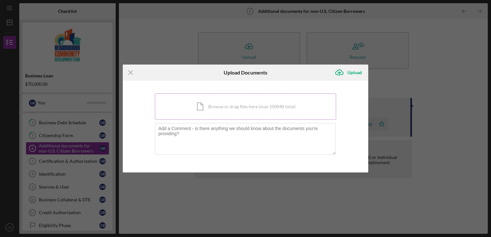
click at [226, 96] on div "Icon/Document Browse or drag files here (max 100MB total) Tap to choose files o…" at bounding box center [245, 107] width 181 height 26
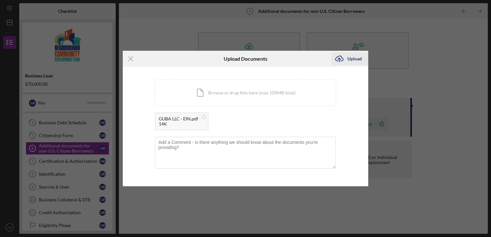
click at [352, 61] on div "Upload" at bounding box center [354, 58] width 14 height 13
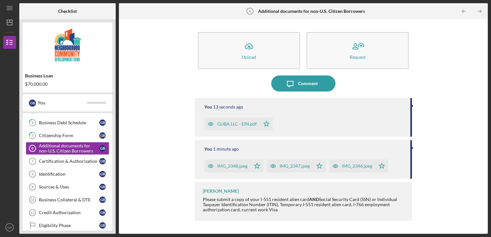
click at [459, 86] on div "Icon/Upload Upload Request Icon/Message Comment You 13 seconds ago GUBA LLC - E…" at bounding box center [303, 126] width 363 height 208
click at [444, 149] on div "Icon/Upload Upload Request Icon/Message Comment You 15 seconds ago GUBA LLC - E…" at bounding box center [303, 126] width 363 height 208
click at [242, 127] on div "GUBA LLC - EIN.pdf" at bounding box center [232, 124] width 56 height 13
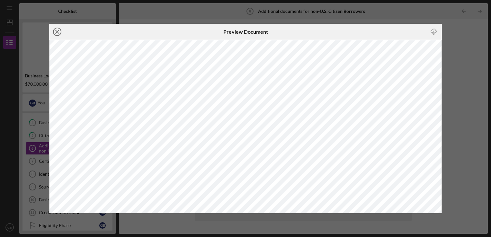
click at [58, 31] on icon "Icon/Close" at bounding box center [57, 32] width 16 height 16
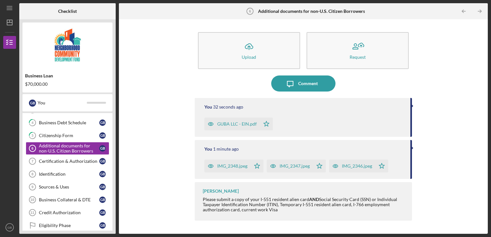
click at [231, 166] on div "IMG_2348.jpeg" at bounding box center [232, 166] width 30 height 5
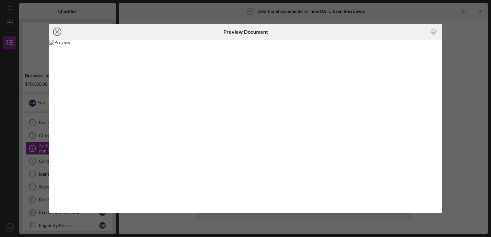
click at [55, 33] on icon "Icon/Close" at bounding box center [57, 32] width 16 height 16
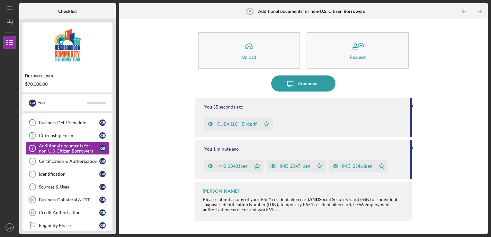
click at [293, 164] on div "IMG_2347.jpeg" at bounding box center [295, 166] width 30 height 5
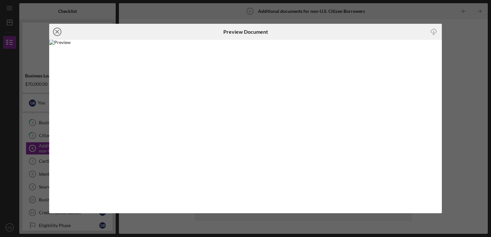
click at [60, 31] on icon "Icon/Close" at bounding box center [57, 32] width 16 height 16
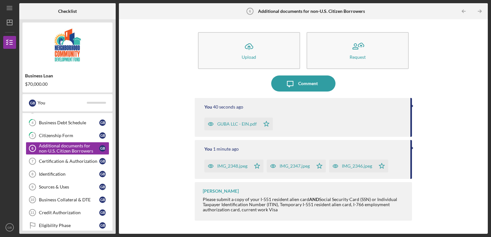
click at [363, 164] on div "IMG_2346.jpeg" at bounding box center [357, 166] width 30 height 5
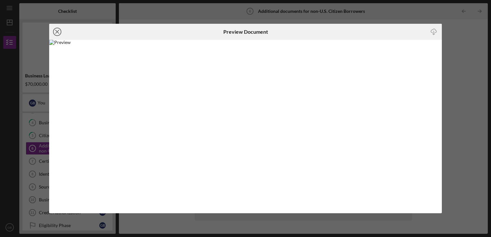
click at [58, 30] on line at bounding box center [57, 31] width 3 height 3
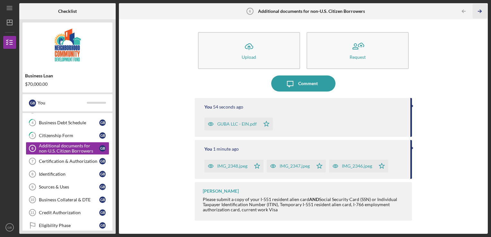
click at [480, 12] on icon "Icon/Table Pagination Arrow" at bounding box center [480, 11] width 14 height 14
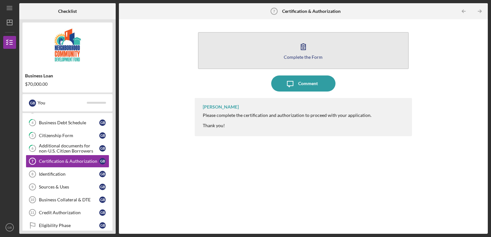
click at [301, 54] on button "Complete the Form Form" at bounding box center [303, 50] width 211 height 37
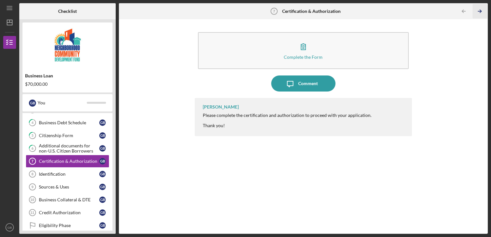
click at [479, 11] on icon "Icon/Table Pagination Arrow" at bounding box center [480, 11] width 14 height 14
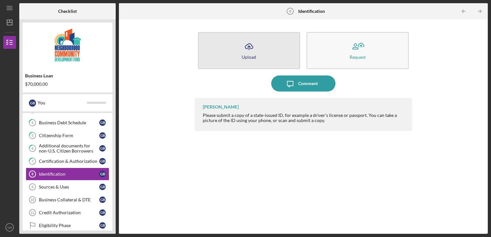
click at [255, 47] on icon "Icon/Upload" at bounding box center [249, 47] width 16 height 16
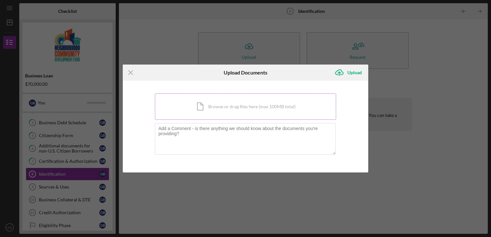
click at [229, 110] on div "Icon/Document Browse or drag files here (max 100MB total) Tap to choose files o…" at bounding box center [245, 107] width 181 height 26
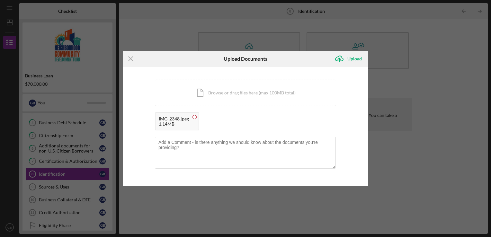
click at [195, 116] on circle at bounding box center [195, 117] width 4 height 4
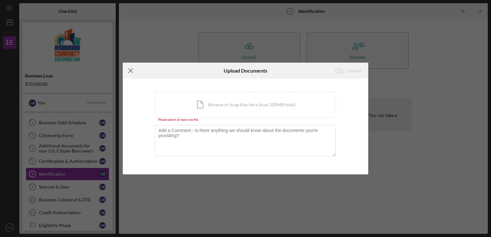
click at [132, 70] on line at bounding box center [131, 71] width 4 height 4
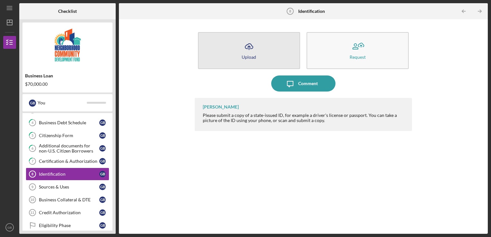
click at [262, 49] on button "Icon/Upload Upload" at bounding box center [249, 50] width 102 height 37
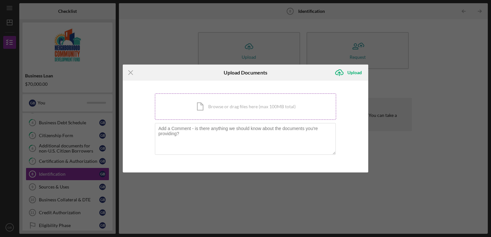
click at [221, 103] on div "Icon/Document Browse or drag files here (max 100MB total) Tap to choose files o…" at bounding box center [245, 107] width 181 height 26
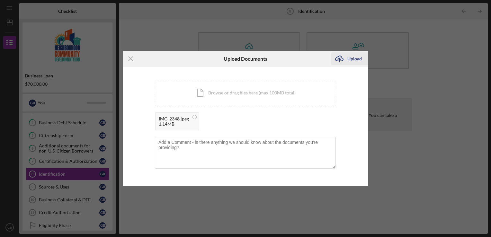
click at [351, 59] on div "Upload" at bounding box center [354, 58] width 14 height 13
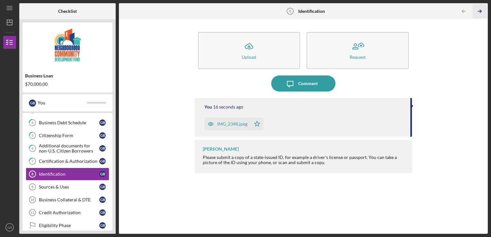
click at [479, 10] on icon "Icon/Table Pagination Arrow" at bounding box center [480, 11] width 14 height 14
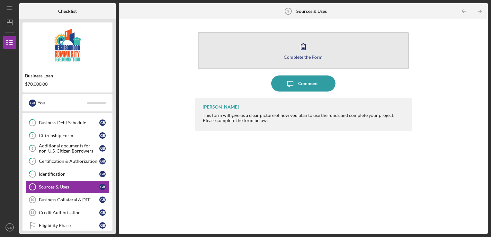
click at [315, 50] on button "Complete the Form Form" at bounding box center [303, 50] width 211 height 37
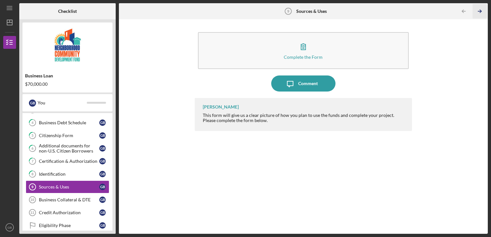
click at [479, 11] on icon "Icon/Table Pagination Arrow" at bounding box center [480, 11] width 14 height 14
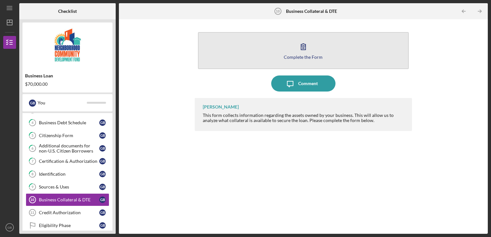
click at [308, 49] on icon "button" at bounding box center [303, 47] width 16 height 16
click at [301, 49] on icon "button" at bounding box center [303, 47] width 16 height 16
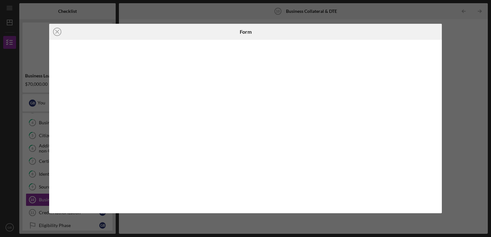
click at [470, 141] on div "Icon/Close Form" at bounding box center [245, 118] width 491 height 237
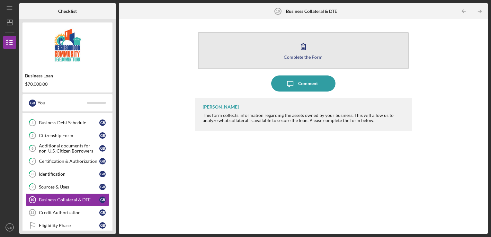
click at [305, 57] on div "Complete the Form" at bounding box center [303, 57] width 39 height 5
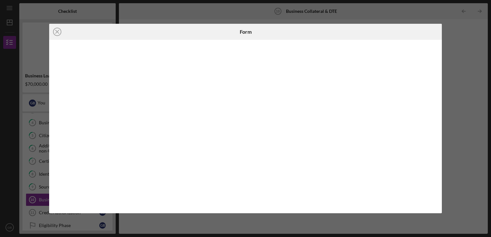
click at [464, 84] on div "Icon/Close Form" at bounding box center [245, 118] width 491 height 237
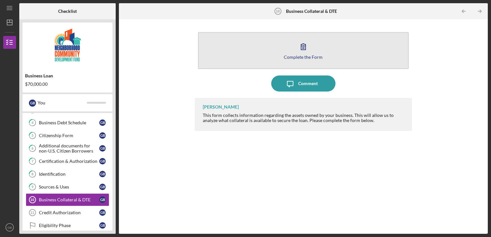
click at [295, 57] on div "Complete the Form" at bounding box center [303, 57] width 39 height 5
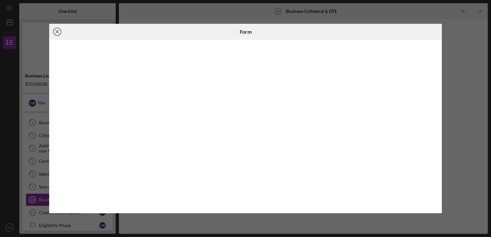
click at [58, 32] on icon "Icon/Close" at bounding box center [57, 32] width 16 height 16
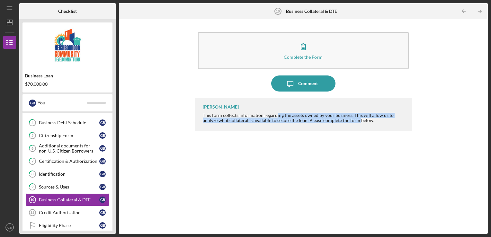
drag, startPoint x: 275, startPoint y: 116, endPoint x: 343, endPoint y: 132, distance: 70.0
click at [343, 132] on div "[PERSON_NAME] This form collects information regarding the assets owned by your…" at bounding box center [304, 161] width 218 height 126
click at [476, 11] on icon "Icon/Table Pagination Arrow" at bounding box center [480, 11] width 14 height 14
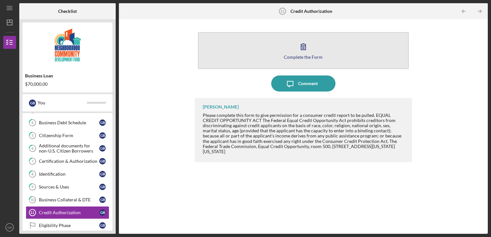
click at [306, 56] on div "Complete the Form" at bounding box center [303, 57] width 39 height 5
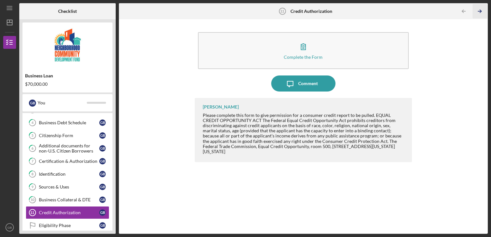
click at [480, 9] on icon "Icon/Table Pagination Arrow" at bounding box center [480, 11] width 14 height 14
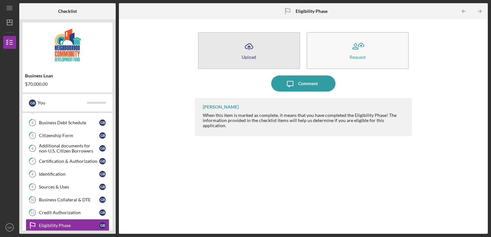
click at [256, 49] on icon "Icon/Upload" at bounding box center [249, 47] width 16 height 16
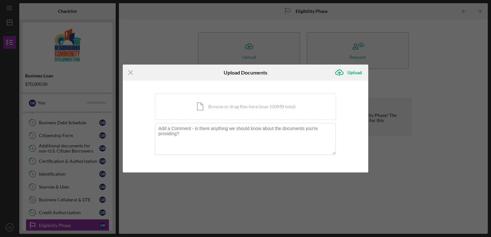
click at [381, 77] on div "Icon/Menu Close Upload Documents Icon/Upload Upload You're uploading documents …" at bounding box center [245, 118] width 491 height 237
click at [132, 72] on icon "Icon/Menu Close" at bounding box center [131, 73] width 16 height 16
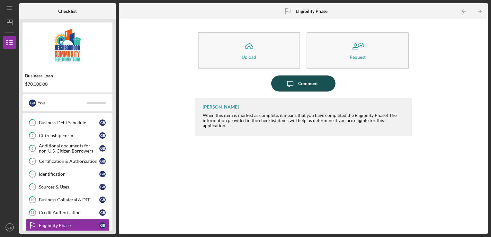
click at [311, 82] on div "Comment" at bounding box center [308, 84] width 20 height 16
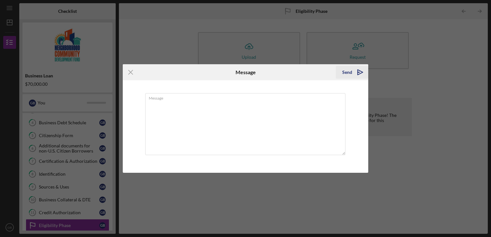
click at [350, 71] on div "Send" at bounding box center [347, 72] width 10 height 13
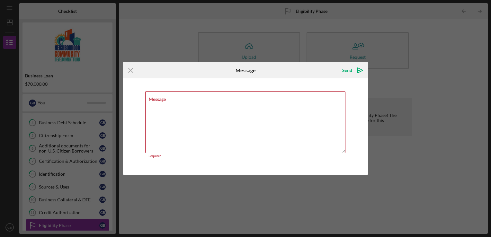
click at [402, 84] on div "Icon/Menu Close Message Send Icon/icon-invite-send Message Required Cancel Send…" at bounding box center [245, 118] width 491 height 237
click at [130, 69] on icon "Icon/Menu Close" at bounding box center [131, 70] width 16 height 16
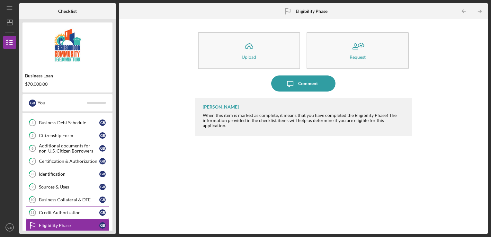
click at [53, 210] on div "Credit Authorization" at bounding box center [69, 212] width 60 height 5
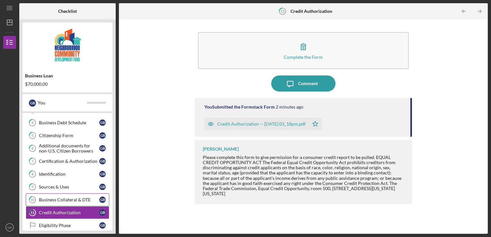
click at [67, 197] on div "Business Collateral & DTE" at bounding box center [69, 199] width 60 height 5
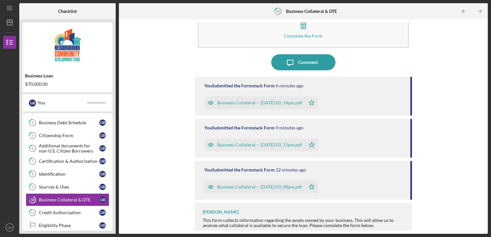
scroll to position [22, 0]
click at [301, 99] on div "Business Collateral -- [DATE] 03_14pm.pdf" at bounding box center [254, 102] width 101 height 13
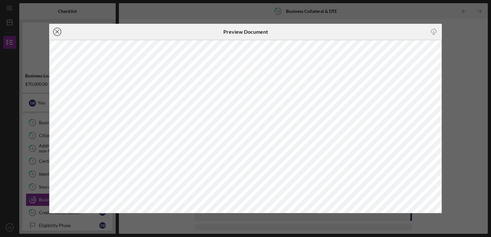
click at [60, 31] on icon "Icon/Close" at bounding box center [57, 32] width 16 height 16
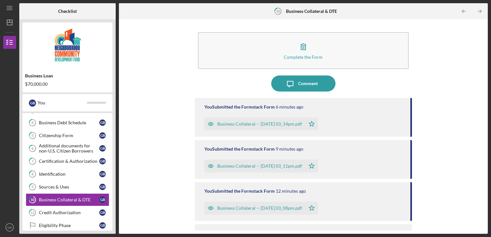
click at [296, 164] on div "Business Collateral -- [DATE] 03_11pm.pdf" at bounding box center [259, 166] width 85 height 5
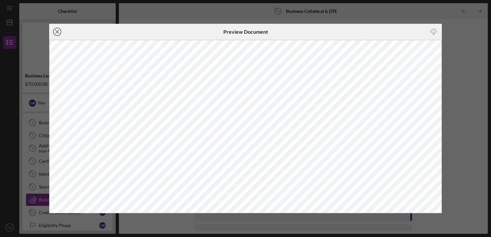
click at [60, 28] on icon "Icon/Close" at bounding box center [57, 32] width 16 height 16
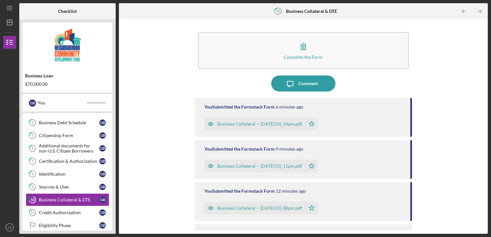
drag, startPoint x: 485, startPoint y: 178, endPoint x: 411, endPoint y: 188, distance: 73.9
click at [411, 188] on div "Complete the Form Form Icon/Message Comment You Submitted the Formstack Form 6 …" at bounding box center [303, 126] width 363 height 208
click at [295, 165] on div "Business Collateral -- [DATE] 03_11pm.pdf" at bounding box center [259, 166] width 85 height 5
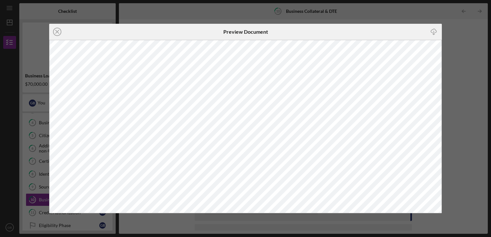
drag, startPoint x: 429, startPoint y: 39, endPoint x: 451, endPoint y: 33, distance: 22.8
drag, startPoint x: 451, startPoint y: 33, endPoint x: 342, endPoint y: 33, distance: 109.3
click at [342, 33] on div "Icon/Download" at bounding box center [376, 32] width 131 height 16
click at [58, 31] on line at bounding box center [57, 31] width 3 height 3
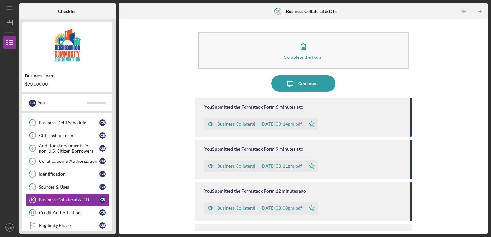
click at [294, 204] on div "Business Collateral -- [DATE] 03_08pm.pdf" at bounding box center [254, 208] width 101 height 13
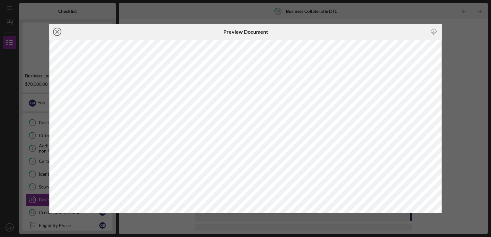
click at [56, 32] on icon "Icon/Close" at bounding box center [57, 32] width 16 height 16
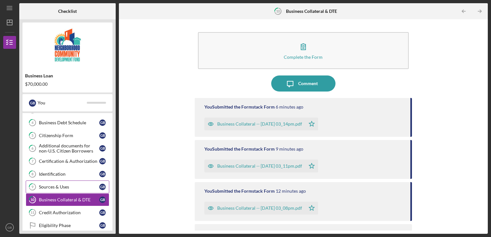
click at [62, 184] on div "Sources & Uses" at bounding box center [69, 186] width 60 height 5
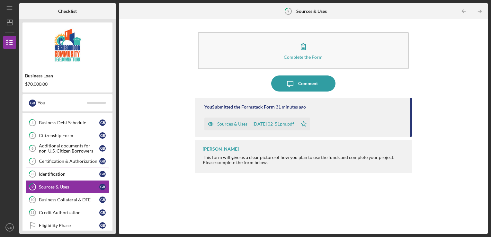
click at [63, 173] on div "Identification" at bounding box center [69, 174] width 60 height 5
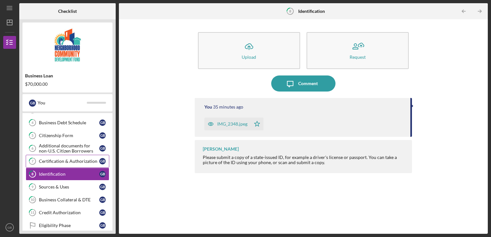
click at [71, 157] on link "7 Certification & Authorization G B" at bounding box center [68, 161] width 84 height 13
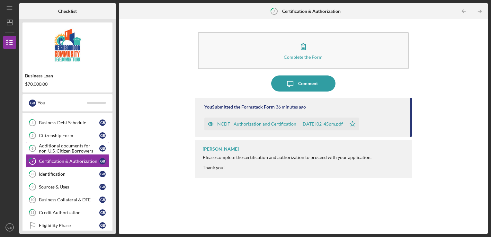
click at [70, 150] on div "Additional documents for non-U.S. Citizen Borrowers" at bounding box center [69, 148] width 60 height 10
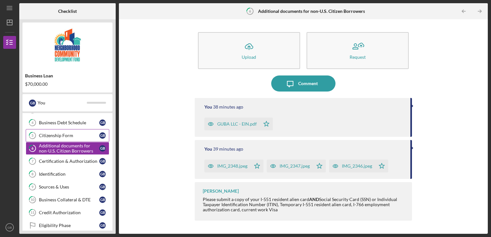
click at [64, 132] on link "5 Citizenship Form G B" at bounding box center [68, 135] width 84 height 13
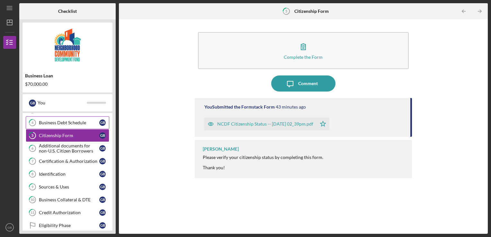
click at [68, 123] on div "Business Debt Schedule" at bounding box center [69, 122] width 60 height 5
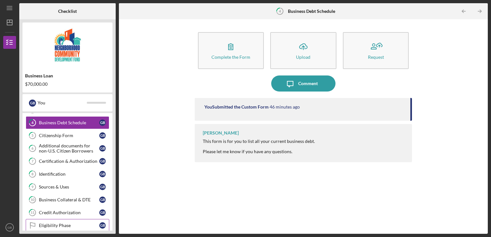
click at [65, 225] on div "Eligibility Phase" at bounding box center [69, 225] width 60 height 5
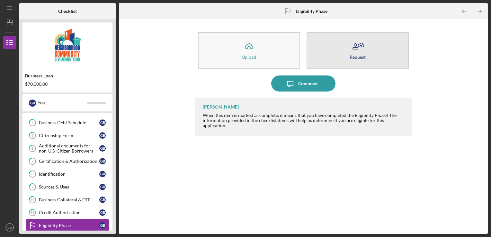
click at [351, 59] on button "Request" at bounding box center [358, 50] width 102 height 37
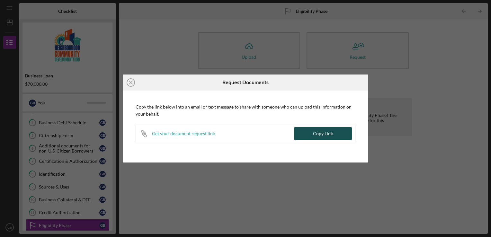
click at [307, 136] on button "Copy Link" at bounding box center [323, 133] width 58 height 13
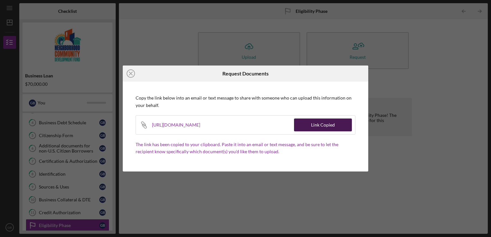
click at [325, 125] on div "Link Copied" at bounding box center [323, 125] width 24 height 13
click at [271, 175] on div "Icon/Close Request Documents Copy the link below into an email or text message …" at bounding box center [245, 118] width 491 height 237
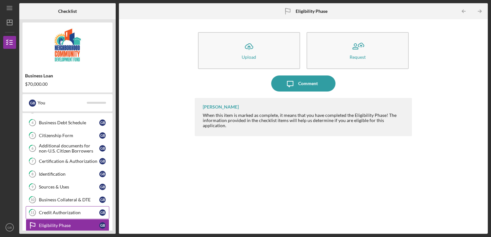
click at [61, 210] on div "Credit Authorization" at bounding box center [69, 212] width 60 height 5
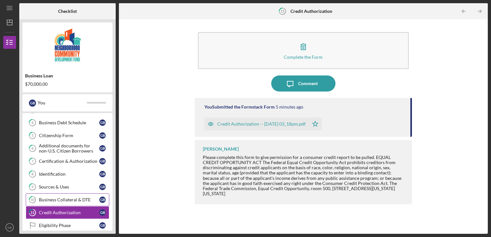
click at [68, 197] on div "Business Collateral & DTE" at bounding box center [69, 199] width 60 height 5
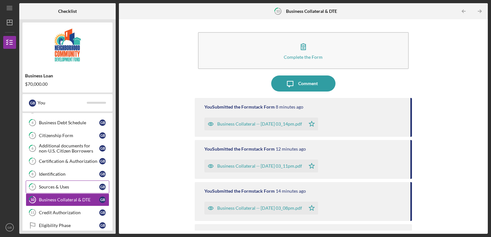
click at [66, 186] on div "Sources & Uses" at bounding box center [69, 186] width 60 height 5
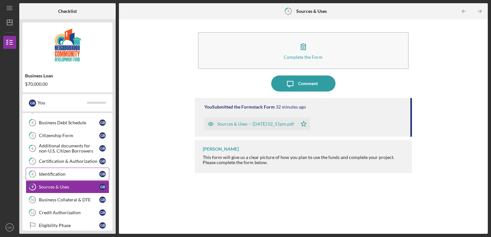
click at [63, 172] on div "Identification" at bounding box center [69, 174] width 60 height 5
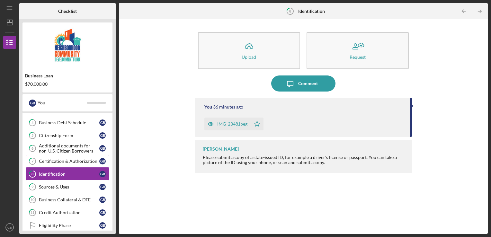
click at [65, 161] on div "Certification & Authorization" at bounding box center [69, 161] width 60 height 5
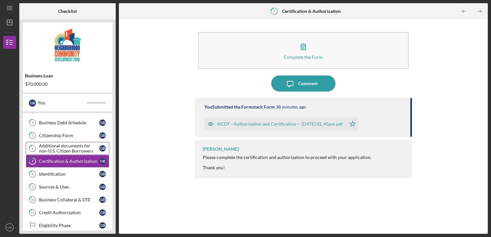
click at [66, 152] on div "Additional documents for non-U.S. Citizen Borrowers" at bounding box center [69, 148] width 60 height 10
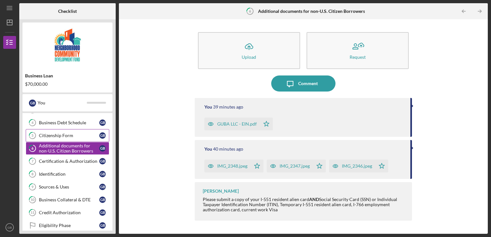
click at [61, 137] on div "Citizenship Form" at bounding box center [69, 135] width 60 height 5
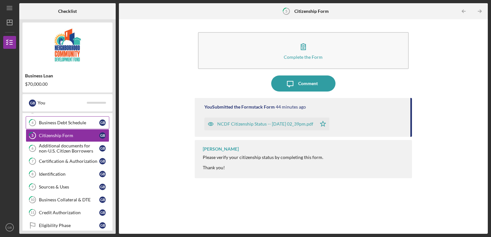
click at [78, 121] on div "Business Debt Schedule" at bounding box center [69, 122] width 60 height 5
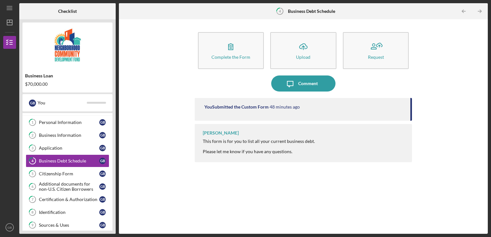
scroll to position [9, 0]
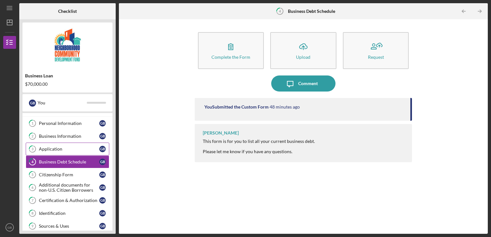
click at [60, 149] on div "Application" at bounding box center [69, 149] width 60 height 5
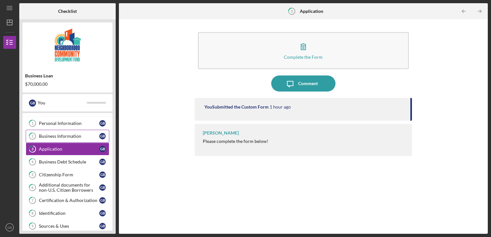
click at [64, 140] on link "2 Business Information G B" at bounding box center [68, 136] width 84 height 13
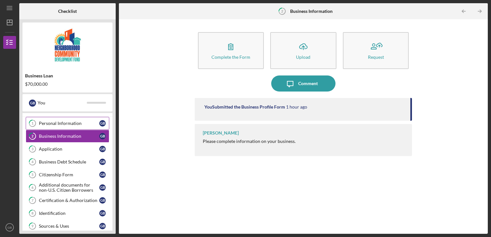
click at [73, 124] on div "Personal Information" at bounding box center [69, 123] width 60 height 5
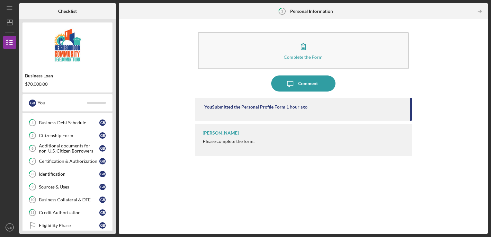
scroll to position [84, 0]
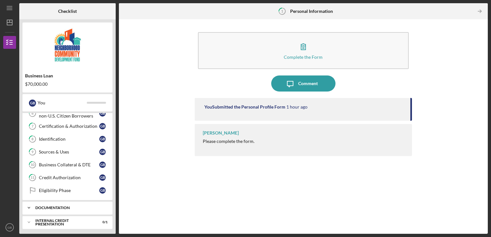
click at [68, 211] on div "Icon/Expander documentation 0 / 13" at bounding box center [67, 208] width 90 height 13
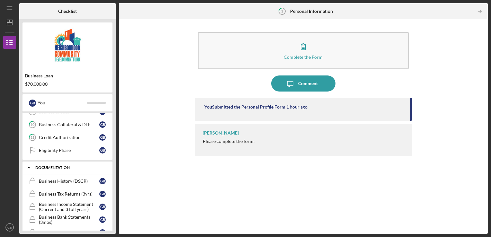
scroll to position [124, 0]
click at [40, 150] on div "Eligibility Phase" at bounding box center [69, 150] width 60 height 5
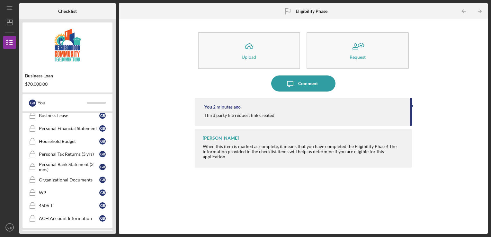
scroll to position [252, 0]
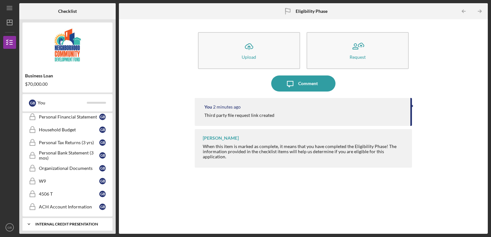
click at [41, 222] on div "Internal Credit Presentation" at bounding box center [69, 224] width 69 height 4
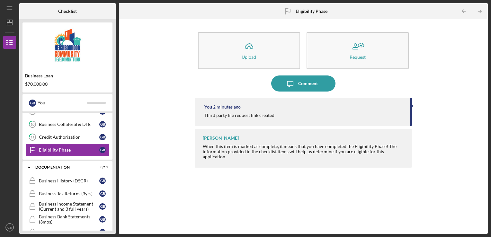
scroll to position [118, 0]
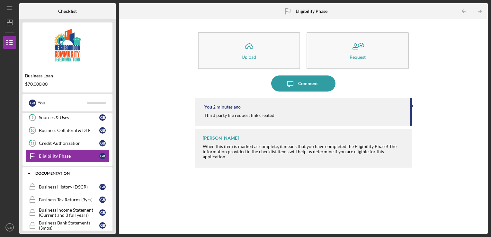
click at [30, 173] on icon "Icon/Expander" at bounding box center [28, 173] width 13 height 13
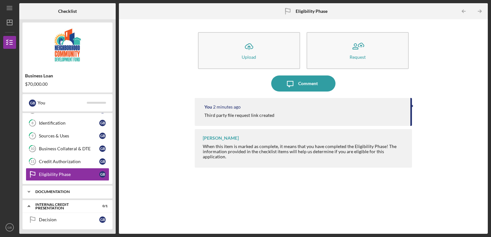
click at [31, 204] on icon "Icon/Expander" at bounding box center [28, 206] width 13 height 13
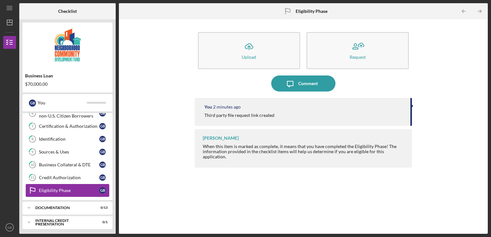
click at [40, 189] on div "Eligibility Phase" at bounding box center [69, 190] width 60 height 5
click at [37, 190] on icon "Eligibility Phase" at bounding box center [32, 191] width 16 height 16
click at [256, 114] on div "Third party file request link created" at bounding box center [239, 115] width 70 height 5
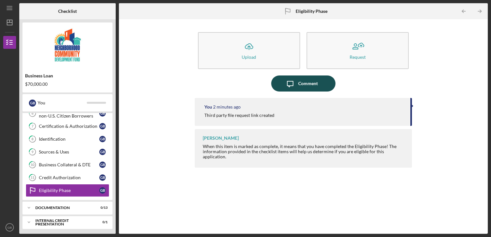
click at [302, 84] on div "Comment" at bounding box center [308, 84] width 20 height 16
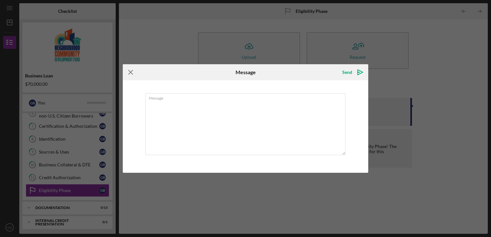
click at [134, 73] on icon "Icon/Menu Close" at bounding box center [131, 72] width 16 height 16
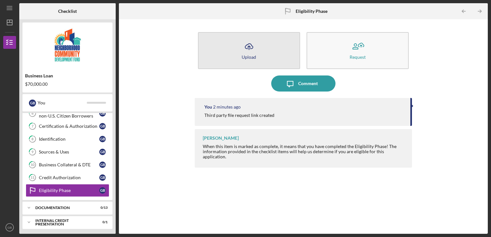
click at [259, 49] on button "Icon/Upload Upload" at bounding box center [249, 50] width 102 height 37
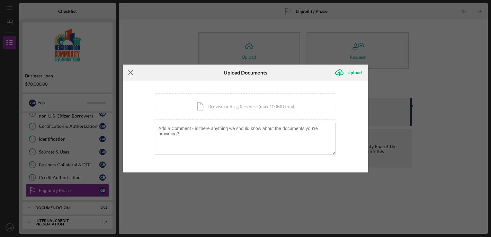
click at [132, 74] on icon "Icon/Menu Close" at bounding box center [131, 73] width 16 height 16
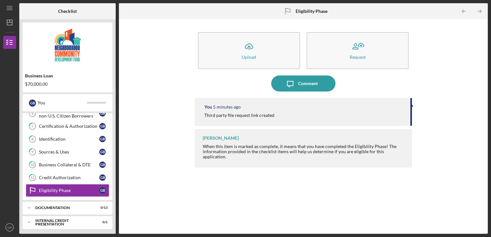
click at [218, 169] on div "You 5 minutes ago Third party file request link created [PERSON_NAME] When this…" at bounding box center [304, 161] width 218 height 126
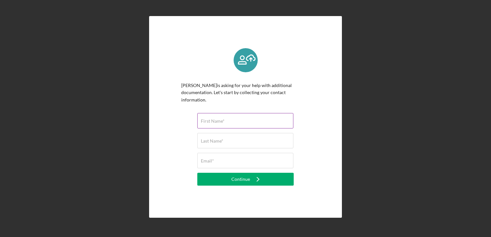
click at [244, 118] on input "First Name*" at bounding box center [245, 120] width 96 height 15
type input "Gurcan"
type input "Bayraktar"
type input "[EMAIL_ADDRESS][DOMAIN_NAME]"
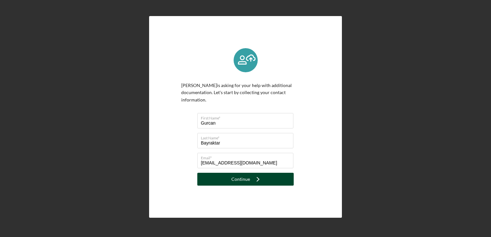
click at [248, 177] on div "Continue" at bounding box center [240, 179] width 19 height 13
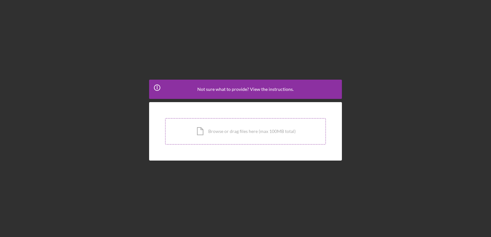
click at [242, 132] on div "Icon/Document Browse or drag files here (max 100MB total) Tap to choose files o…" at bounding box center [245, 131] width 161 height 26
click at [247, 91] on span "Not sure what to provide? View the instructions." at bounding box center [245, 89] width 96 height 5
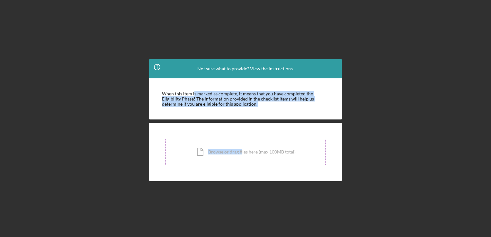
drag, startPoint x: 194, startPoint y: 92, endPoint x: 242, endPoint y: 139, distance: 66.8
click at [242, 139] on form "Icon/Info Not sure what to provide? View the instructions. When this item is ma…" at bounding box center [245, 118] width 193 height 125
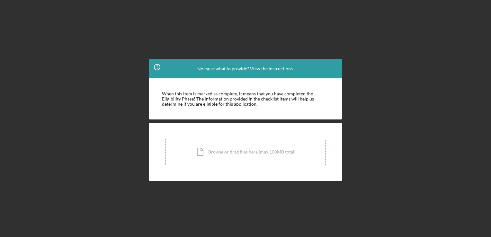
drag, startPoint x: 242, startPoint y: 139, endPoint x: 247, endPoint y: 155, distance: 17.1
click at [247, 155] on div "Icon/Document Browse or drag files here (max 100MB total) Tap to choose files o…" at bounding box center [245, 152] width 161 height 26
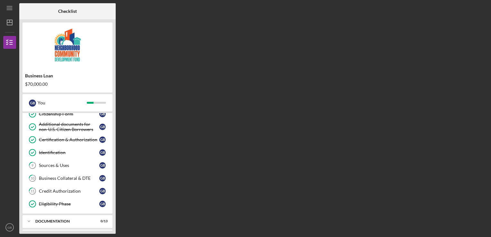
scroll to position [75, 0]
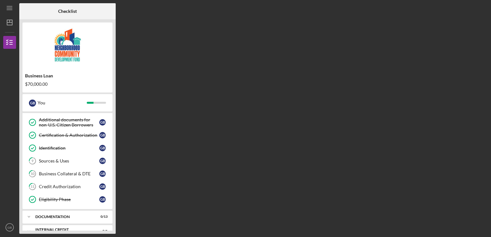
click at [223, 154] on div "Checklist Business Loan $70,000.00 G B You Icon/Expander Eligibility 9 / 12 Per…" at bounding box center [253, 118] width 469 height 231
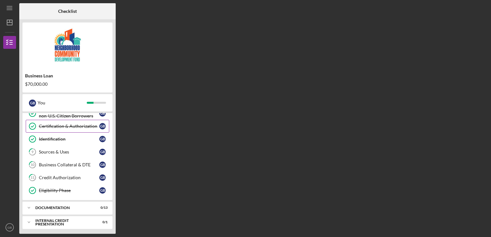
click at [92, 120] on link "Certification & Authorization Certification & Authorization G B" at bounding box center [68, 126] width 84 height 13
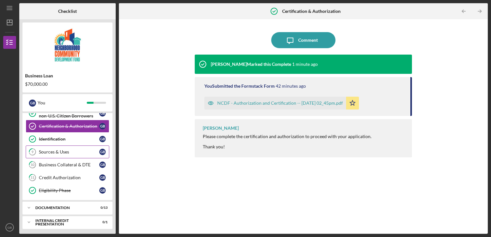
click at [54, 157] on link "9 Sources & Uses G B" at bounding box center [68, 152] width 84 height 13
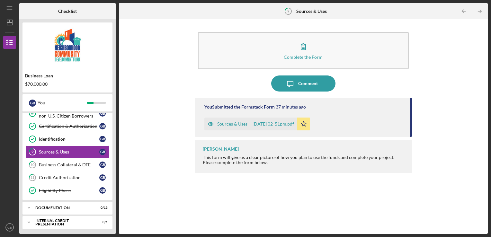
click at [260, 125] on div "Sources & Uses -- [DATE] 02_51pm.pdf" at bounding box center [255, 123] width 77 height 5
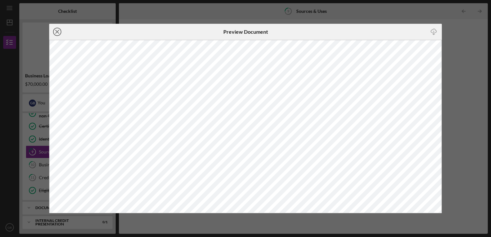
click at [63, 36] on icon "Icon/Close" at bounding box center [57, 32] width 16 height 16
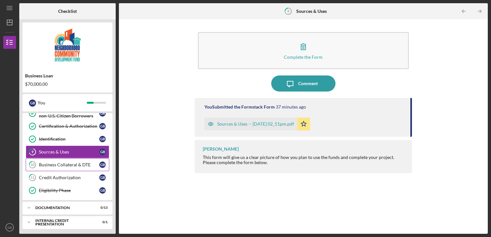
click at [75, 167] on link "10 Business Collateral & DTE G B" at bounding box center [68, 164] width 84 height 13
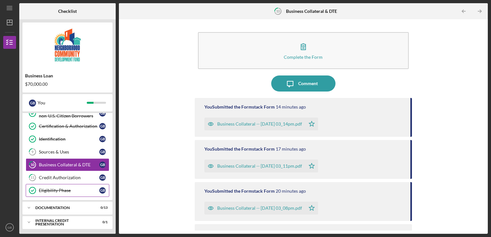
click at [70, 184] on link "Eligibility Phase Eligibility Phase G B" at bounding box center [68, 190] width 84 height 13
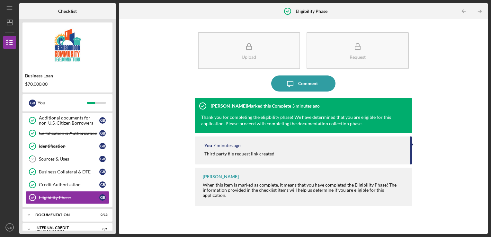
scroll to position [84, 0]
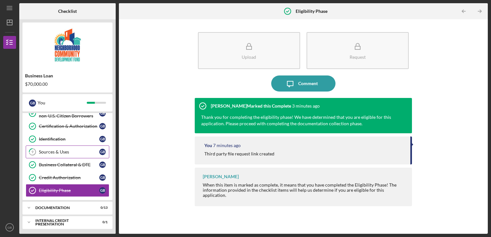
click at [57, 152] on div "Sources & Uses" at bounding box center [69, 151] width 60 height 5
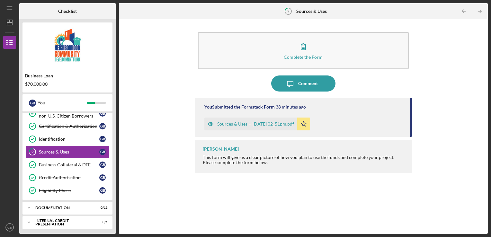
click at [246, 124] on div "Sources & Uses -- 2025-09-26 02_51pm.pdf" at bounding box center [255, 123] width 77 height 5
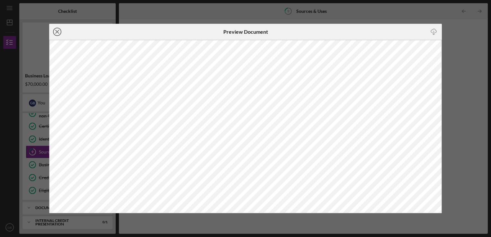
click at [59, 33] on icon "Icon/Close" at bounding box center [57, 32] width 16 height 16
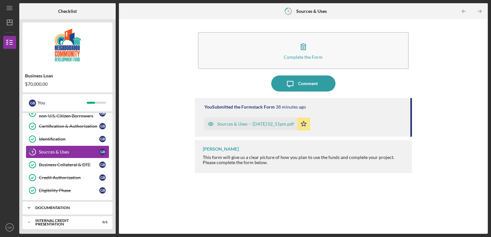
click at [81, 206] on div "documentation" at bounding box center [69, 208] width 69 height 4
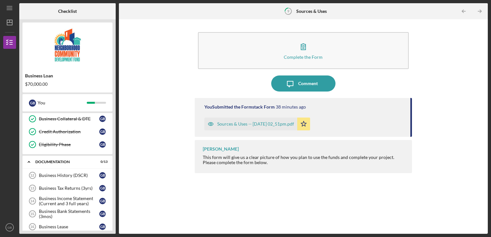
scroll to position [135, 0]
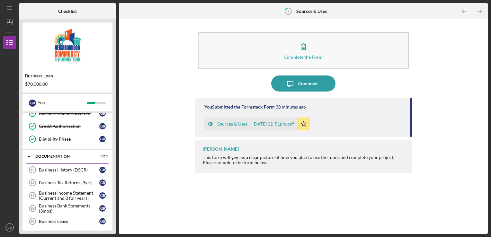
click at [81, 168] on div "Business History (DSCR)" at bounding box center [69, 169] width 60 height 5
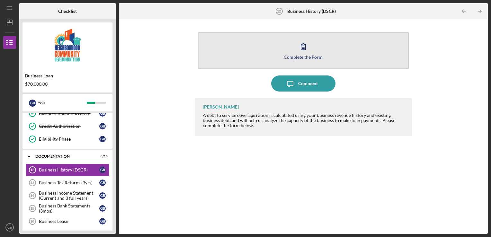
click at [296, 53] on icon "button" at bounding box center [303, 47] width 16 height 16
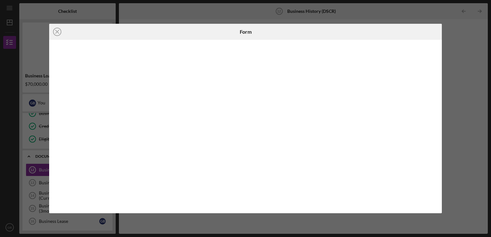
click at [466, 55] on div "Icon/Close Form" at bounding box center [245, 118] width 491 height 237
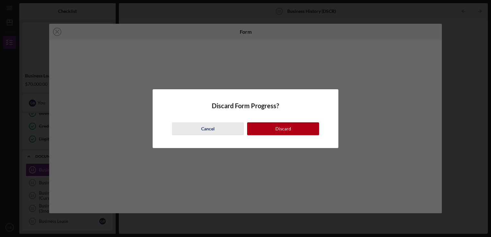
click at [222, 127] on button "Cancel" at bounding box center [208, 128] width 72 height 13
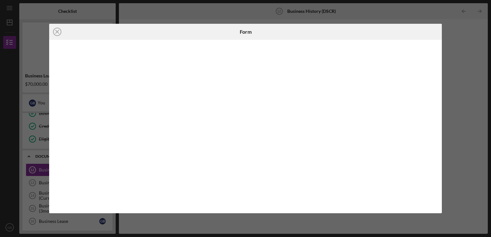
click at [454, 40] on div "Icon/Close Form" at bounding box center [245, 118] width 491 height 237
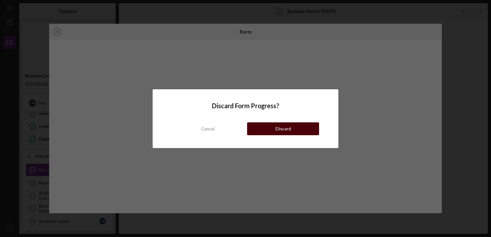
click at [295, 128] on button "Discard" at bounding box center [283, 128] width 72 height 13
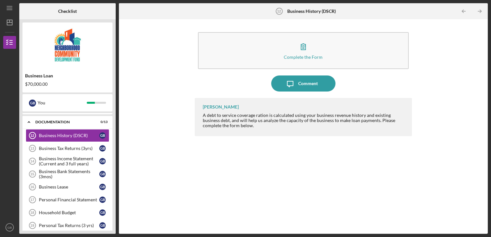
scroll to position [172, 0]
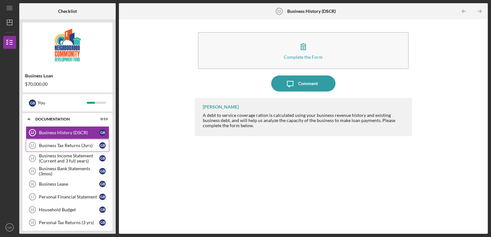
click at [81, 144] on div "Business Tax Returns (3yrs)" at bounding box center [69, 145] width 60 height 5
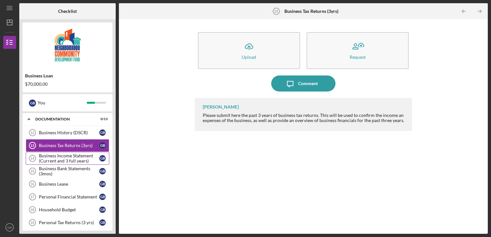
click at [75, 156] on div "Business Income Statement (Current and 3 full years)" at bounding box center [69, 158] width 60 height 10
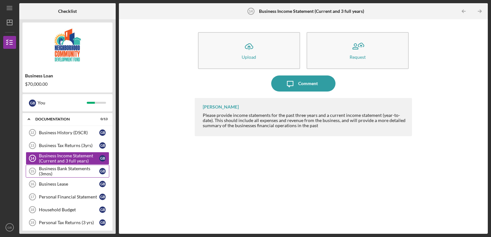
click at [72, 167] on div "Business Bank Statements (3mos)" at bounding box center [69, 171] width 60 height 10
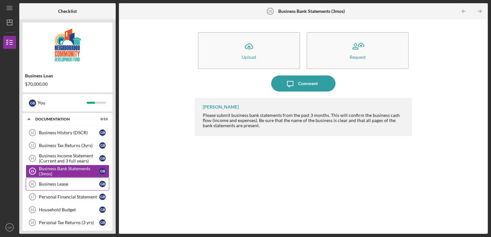
click at [64, 182] on div "Business Lease" at bounding box center [69, 184] width 60 height 5
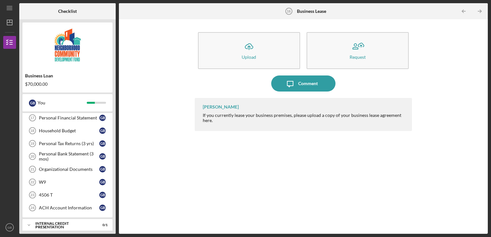
scroll to position [252, 0]
click at [77, 208] on link "ACH Account Information 24 ACH Account Information G B" at bounding box center [68, 207] width 84 height 13
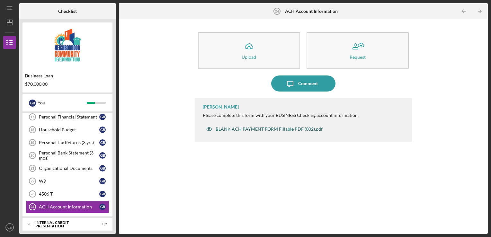
click at [265, 127] on div "BLANK ACH PAYMENT FORM Fillable PDF (002).pdf" at bounding box center [269, 129] width 107 height 5
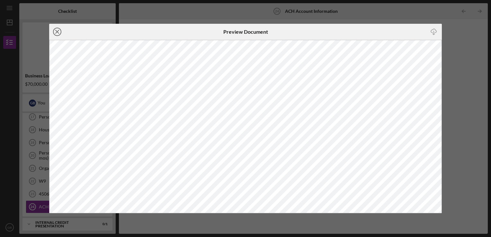
click at [60, 31] on icon "Icon/Close" at bounding box center [57, 32] width 16 height 16
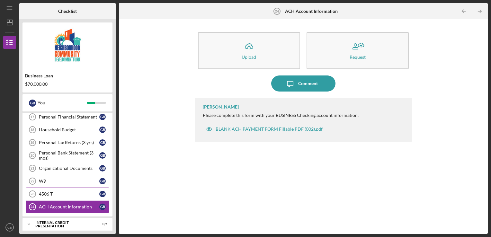
click at [49, 188] on link "4506 T 23 4506 T G B" at bounding box center [68, 194] width 84 height 13
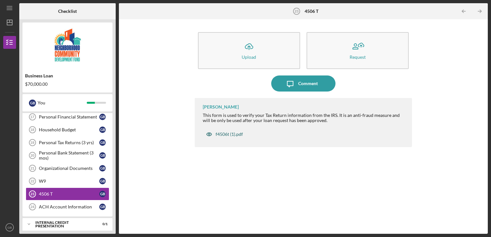
click at [231, 134] on div "f4506t (1).pdf" at bounding box center [229, 134] width 27 height 5
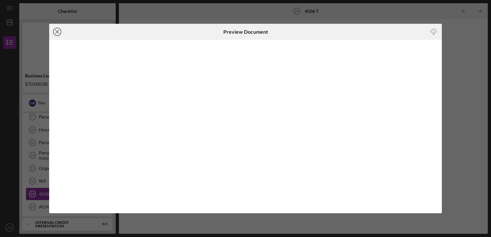
click at [58, 31] on line at bounding box center [57, 31] width 3 height 3
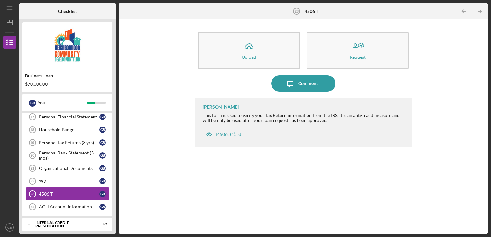
click at [47, 179] on div "W9" at bounding box center [69, 181] width 60 height 5
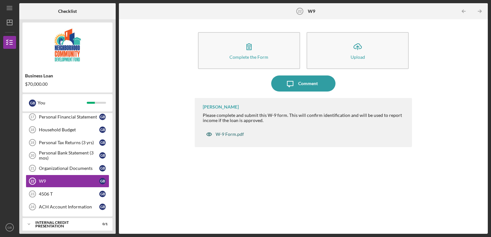
click at [228, 134] on div "W-9 Form.pdf" at bounding box center [230, 134] width 28 height 5
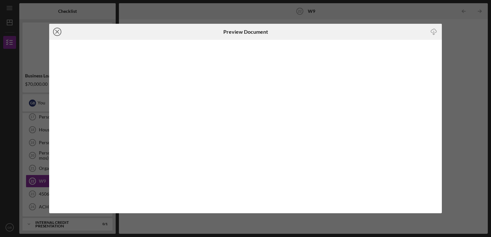
click at [56, 31] on icon "Icon/Close" at bounding box center [57, 32] width 16 height 16
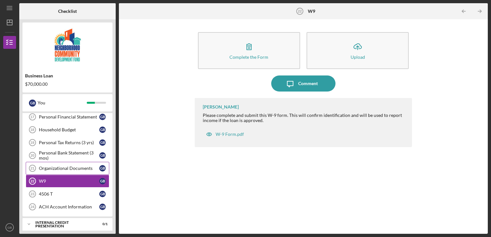
click at [80, 166] on div "Organizational Documents" at bounding box center [69, 168] width 60 height 5
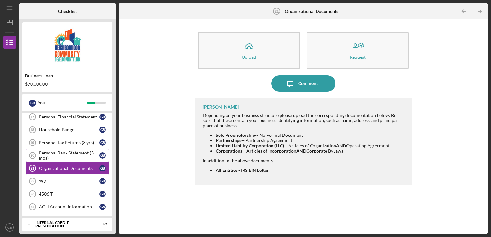
click at [66, 150] on div "Personal Bank Statement (3 mos)" at bounding box center [69, 155] width 60 height 10
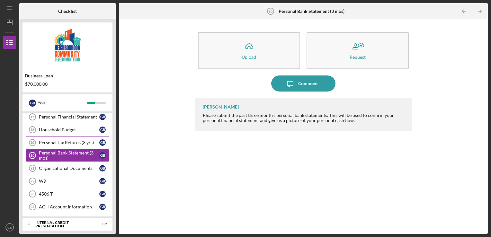
click at [67, 140] on div "Personal Tax Returns (3 yrs)" at bounding box center [69, 142] width 60 height 5
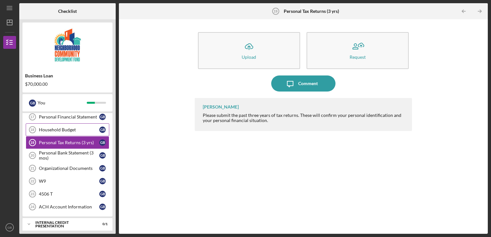
click at [64, 128] on div "Household Budget" at bounding box center [69, 129] width 60 height 5
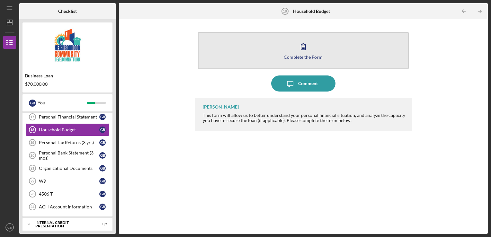
click at [293, 50] on button "Complete the Form Form" at bounding box center [303, 50] width 211 height 37
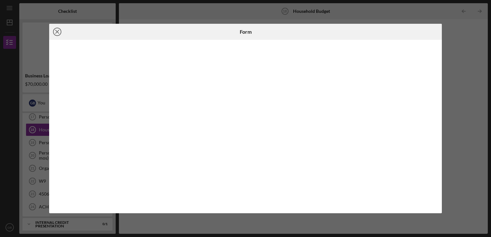
click at [58, 29] on icon "Icon/Close" at bounding box center [57, 32] width 16 height 16
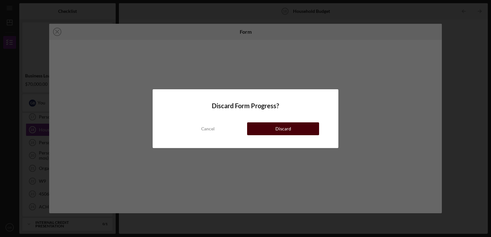
click at [256, 129] on button "Discard" at bounding box center [283, 128] width 72 height 13
